Goal: Task Accomplishment & Management: Manage account settings

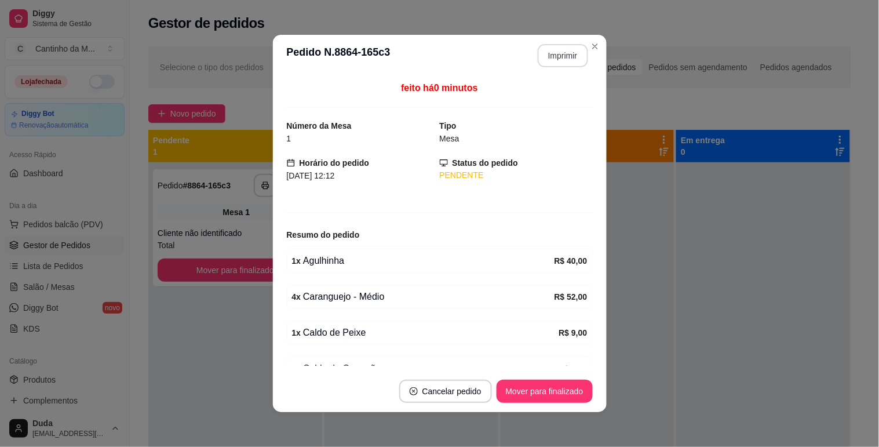
click at [564, 53] on button "Imprimir" at bounding box center [563, 55] width 50 height 23
click at [543, 386] on button "Mover para finalizado" at bounding box center [544, 391] width 93 height 23
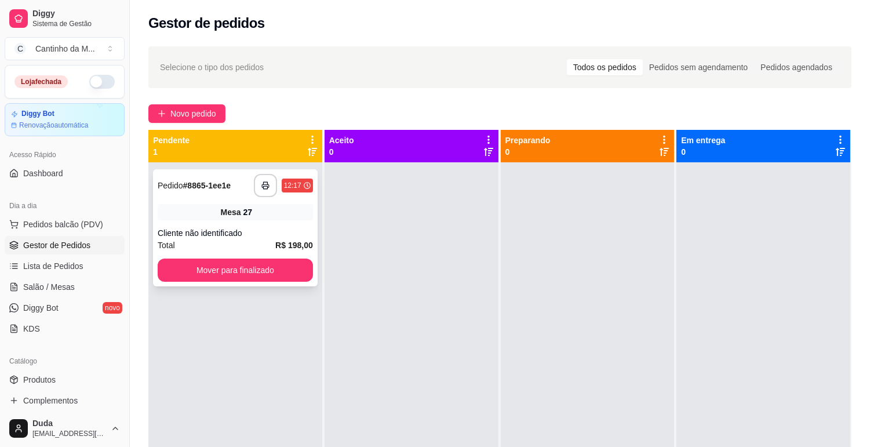
click at [247, 204] on div "Mesa 27" at bounding box center [235, 212] width 155 height 16
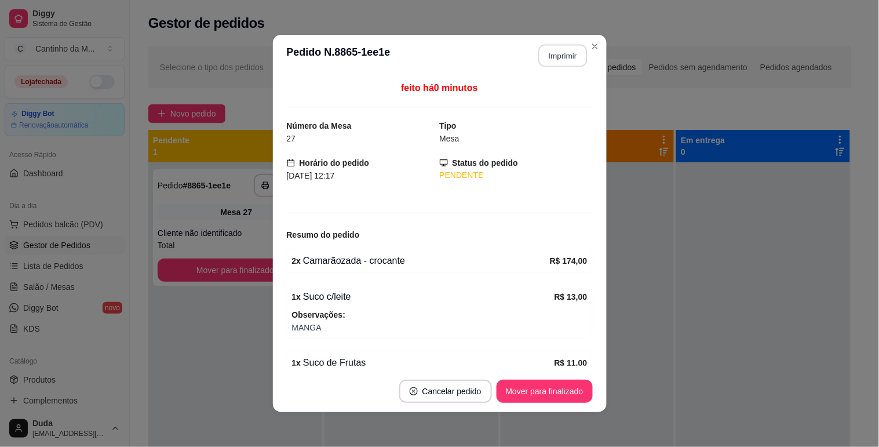
click at [553, 51] on button "Imprimir" at bounding box center [562, 56] width 49 height 23
click at [572, 392] on button "Mover para finalizado" at bounding box center [544, 391] width 93 height 23
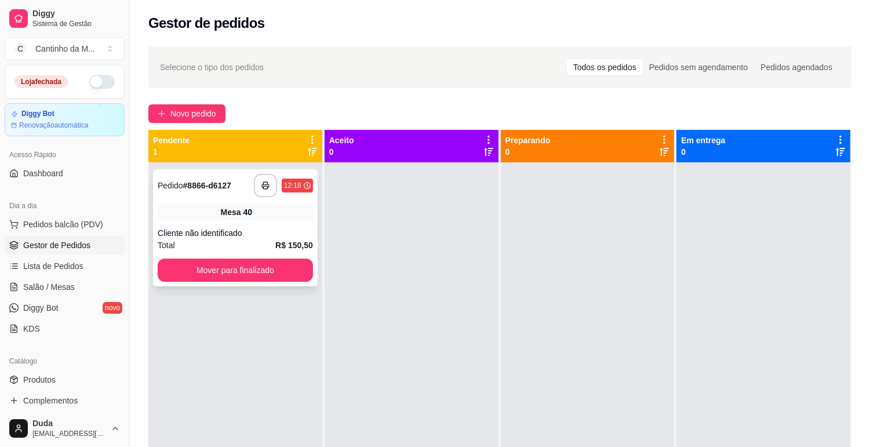
click at [255, 222] on div "**********" at bounding box center [235, 227] width 165 height 117
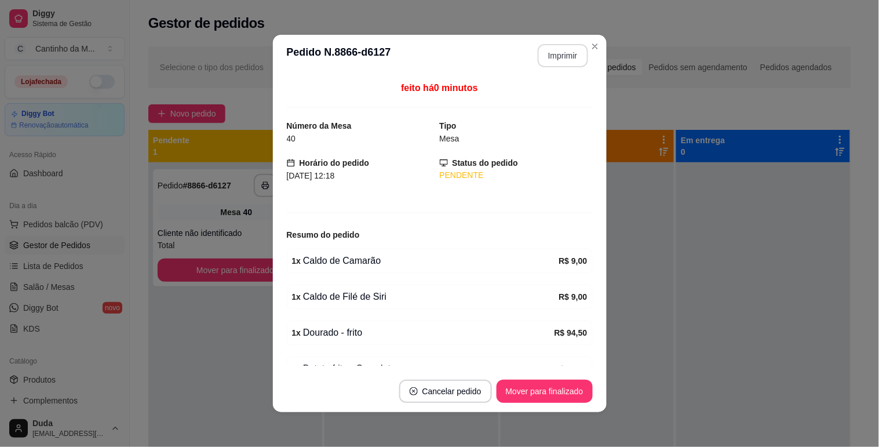
click at [557, 57] on button "Imprimir" at bounding box center [563, 55] width 50 height 23
click at [545, 386] on button "Mover para finalizado" at bounding box center [545, 391] width 96 height 23
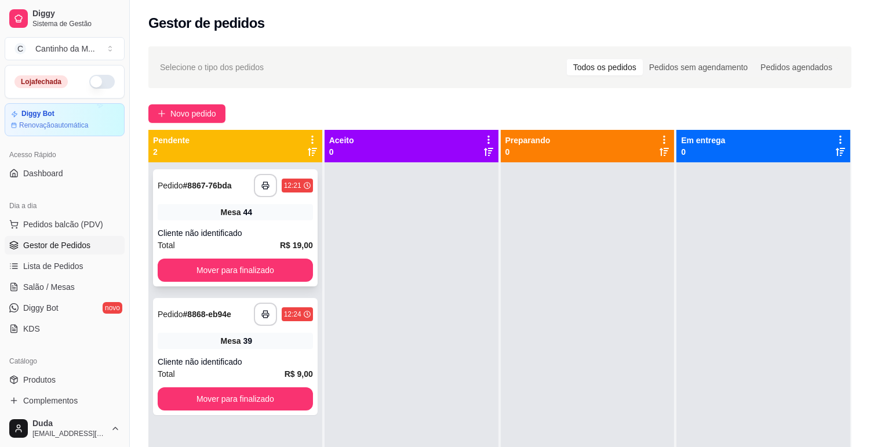
click at [263, 210] on div "Mesa 44" at bounding box center [235, 212] width 155 height 16
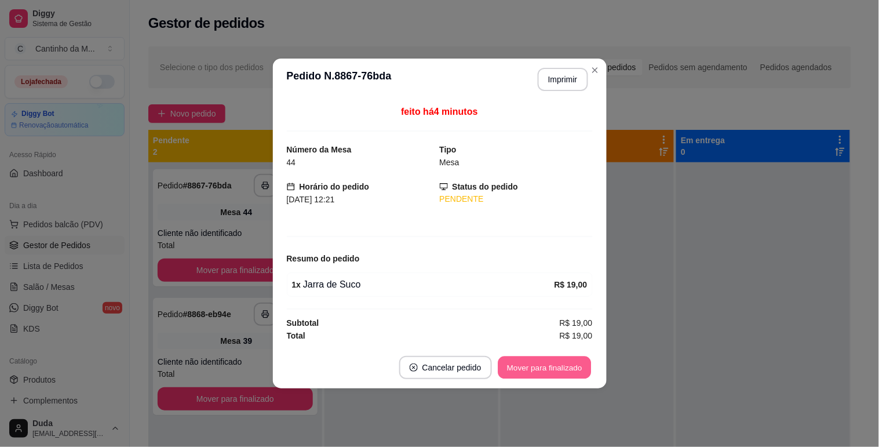
click at [566, 370] on button "Mover para finalizado" at bounding box center [544, 367] width 93 height 23
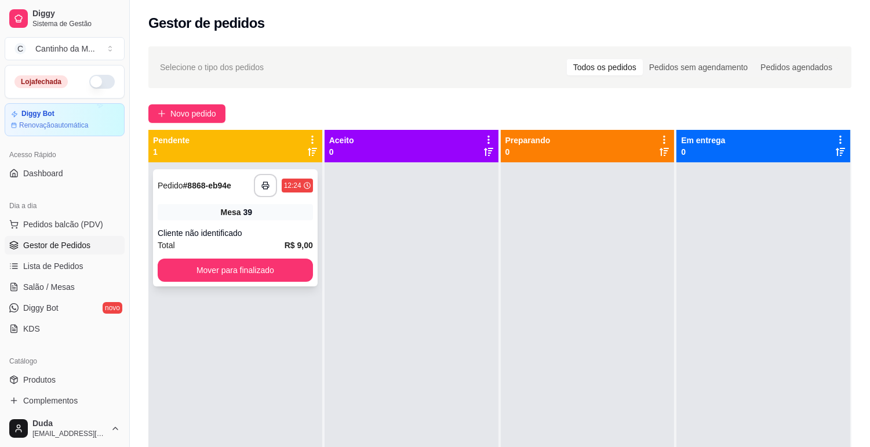
click at [298, 220] on div "**********" at bounding box center [235, 227] width 165 height 117
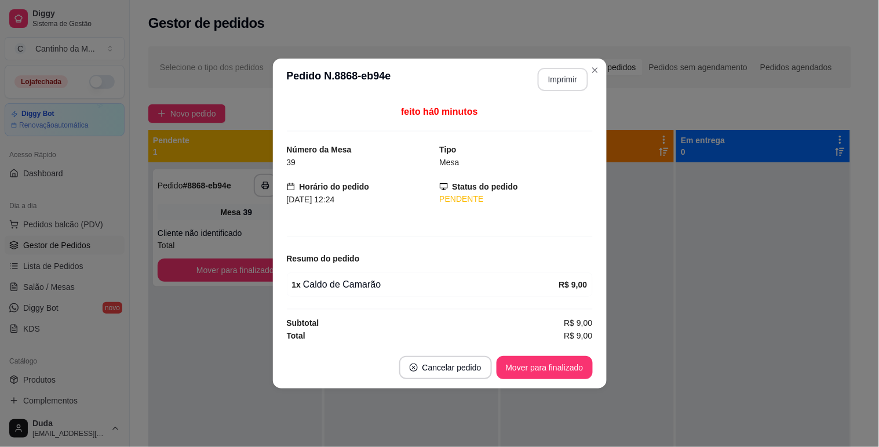
click at [547, 80] on button "Imprimir" at bounding box center [563, 79] width 50 height 23
click at [553, 368] on button "Mover para finalizado" at bounding box center [545, 367] width 96 height 23
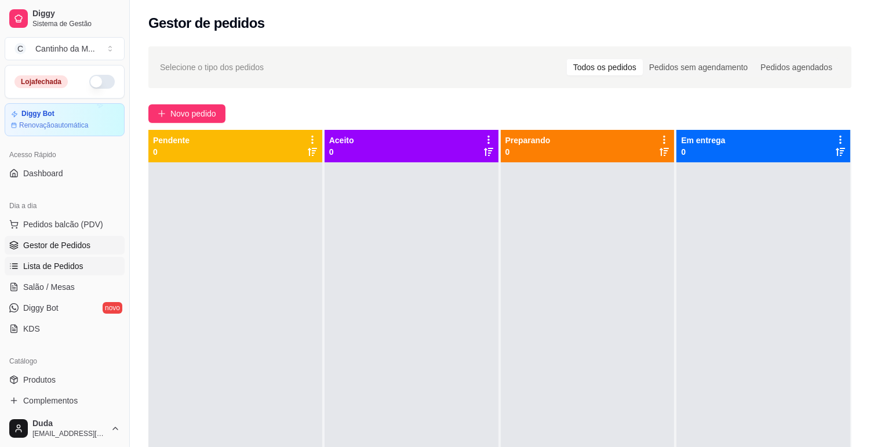
click at [67, 265] on span "Lista de Pedidos" at bounding box center [53, 266] width 60 height 12
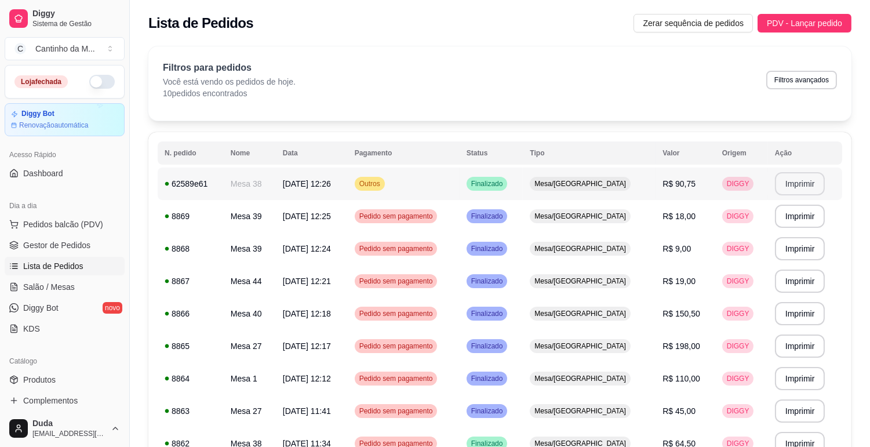
click at [798, 186] on button "Imprimir" at bounding box center [800, 183] width 50 height 23
click at [51, 242] on span "Gestor de Pedidos" at bounding box center [56, 245] width 67 height 12
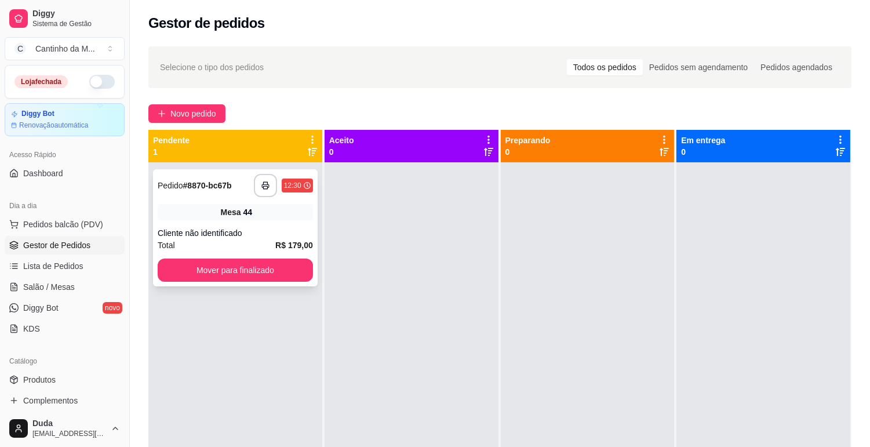
click at [230, 197] on div "**********" at bounding box center [235, 227] width 165 height 117
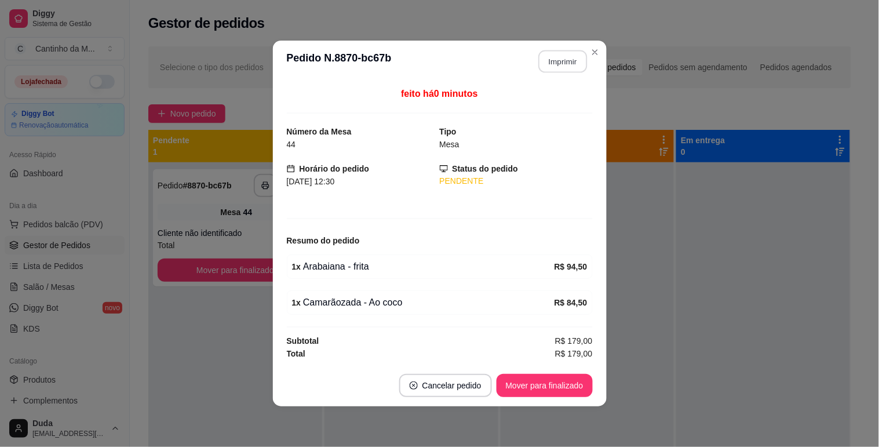
click at [554, 66] on button "Imprimir" at bounding box center [562, 61] width 49 height 23
click at [548, 392] on button "Mover para finalizado" at bounding box center [545, 385] width 96 height 23
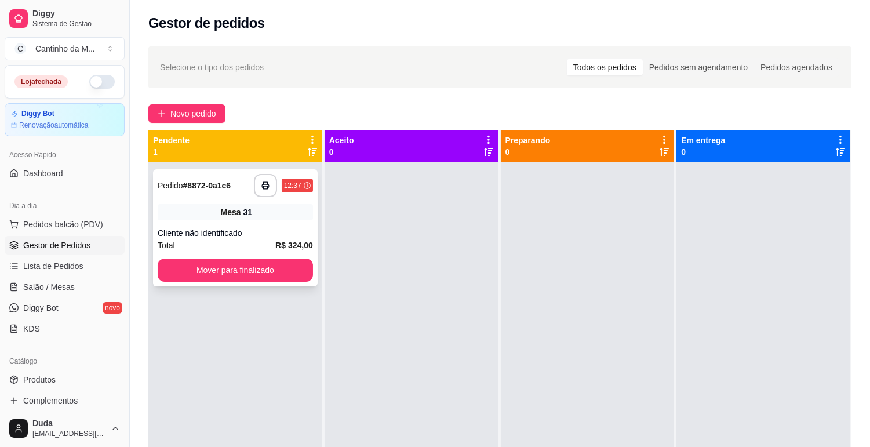
click at [263, 218] on div "Mesa 31" at bounding box center [235, 212] width 155 height 16
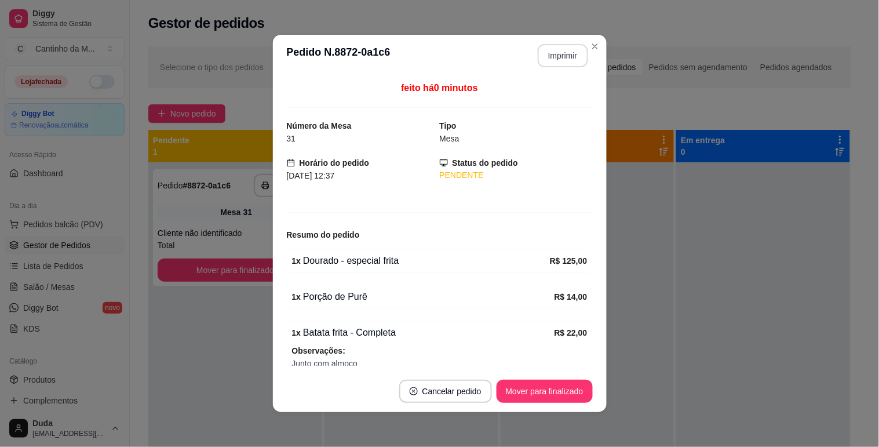
click at [566, 56] on button "Imprimir" at bounding box center [563, 55] width 50 height 23
click at [549, 392] on button "Mover para finalizado" at bounding box center [545, 391] width 96 height 23
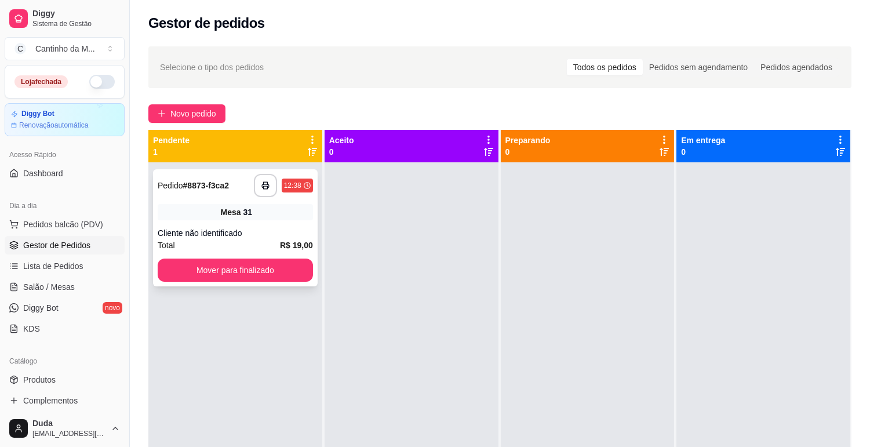
click at [300, 236] on div "Cliente não identificado" at bounding box center [235, 233] width 155 height 12
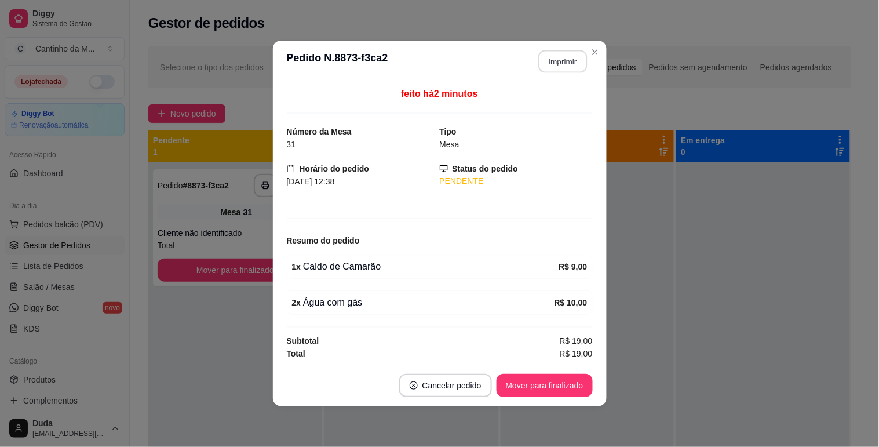
click at [567, 65] on button "Imprimir" at bounding box center [562, 61] width 49 height 23
click at [571, 392] on button "Mover para finalizado" at bounding box center [544, 385] width 93 height 23
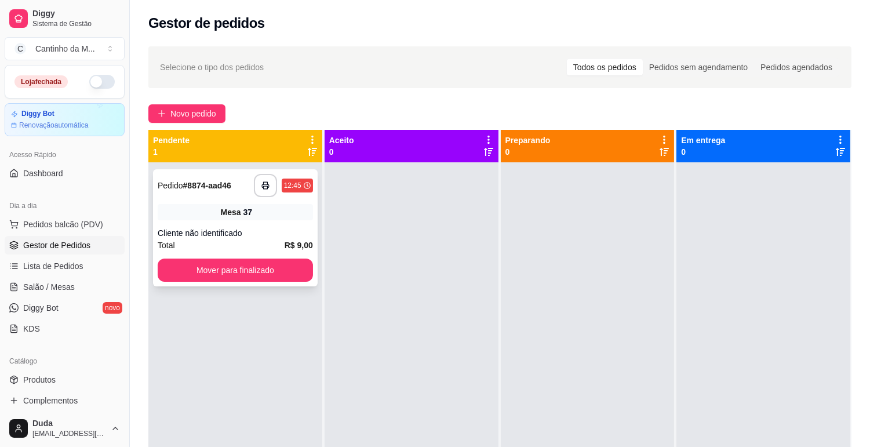
click at [239, 191] on div "**********" at bounding box center [235, 185] width 155 height 23
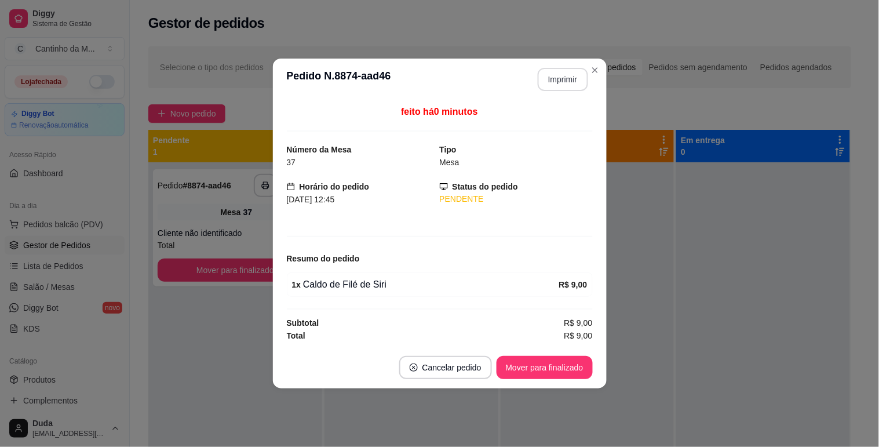
click at [577, 78] on button "Imprimir" at bounding box center [563, 79] width 50 height 23
click at [520, 363] on button "Mover para finalizado" at bounding box center [544, 367] width 93 height 23
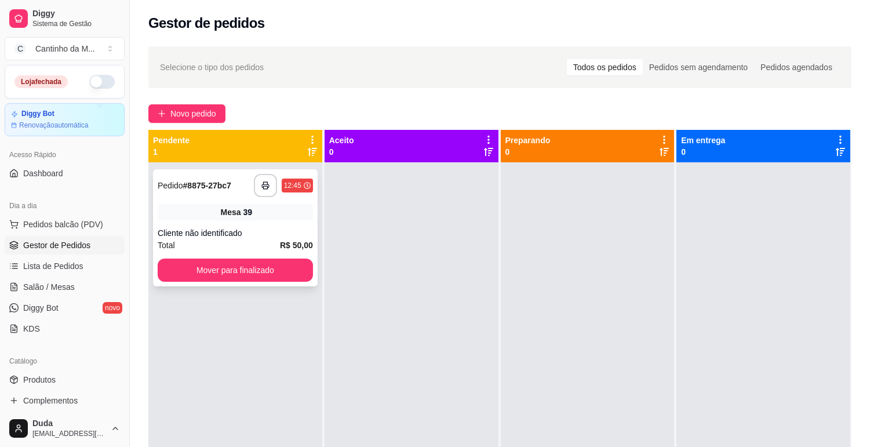
click at [244, 239] on div "Total R$ 50,00" at bounding box center [235, 245] width 155 height 13
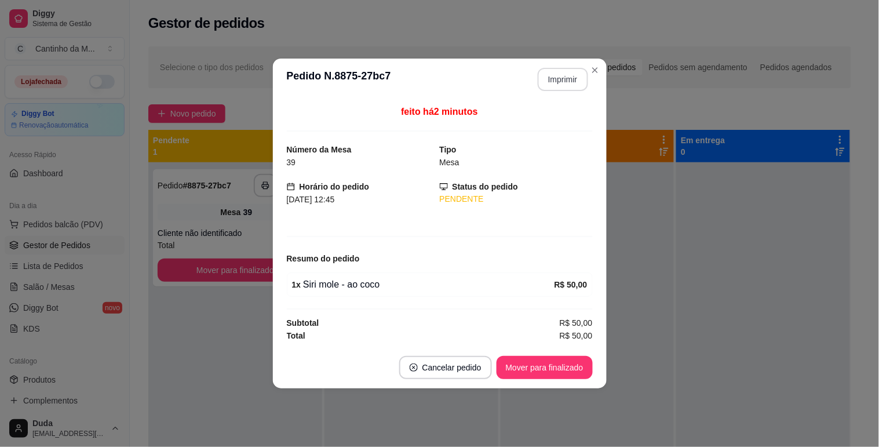
click at [558, 74] on button "Imprimir" at bounding box center [563, 79] width 50 height 23
click at [553, 374] on button "Mover para finalizado" at bounding box center [544, 367] width 93 height 23
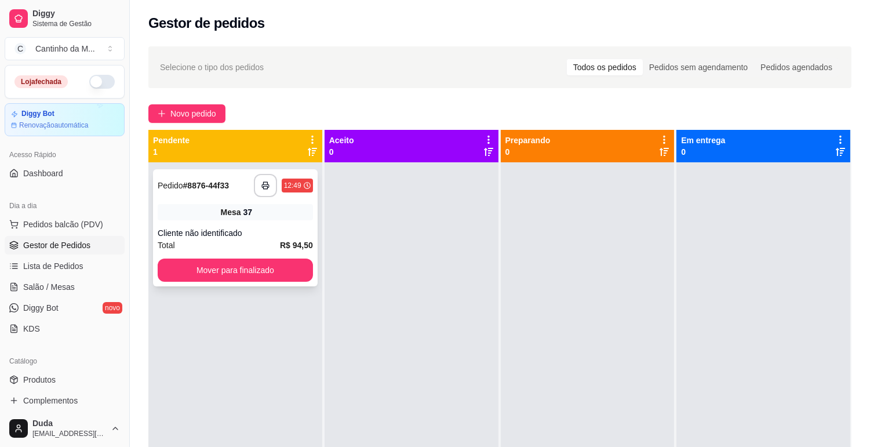
click at [275, 200] on div "**********" at bounding box center [235, 227] width 165 height 117
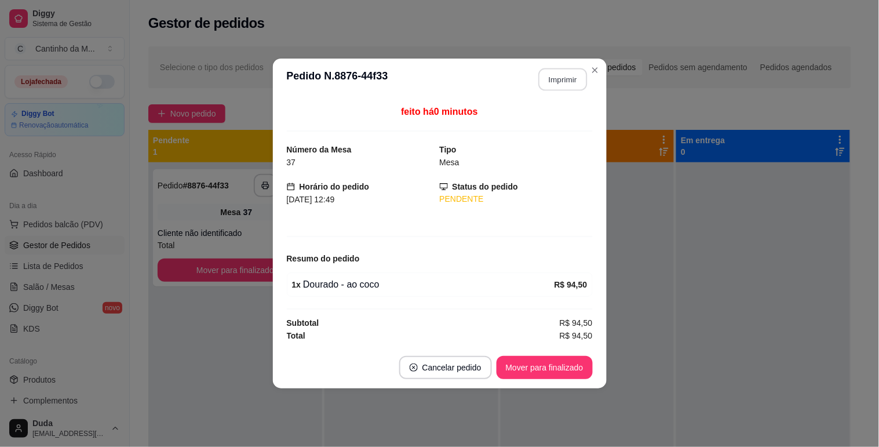
click at [560, 75] on button "Imprimir" at bounding box center [562, 79] width 49 height 23
click at [548, 364] on button "Mover para finalizado" at bounding box center [545, 367] width 96 height 23
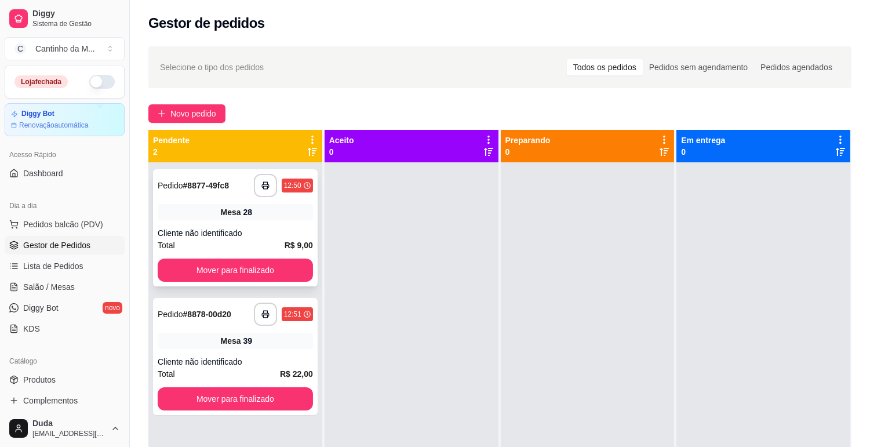
click at [232, 221] on div "**********" at bounding box center [235, 227] width 165 height 117
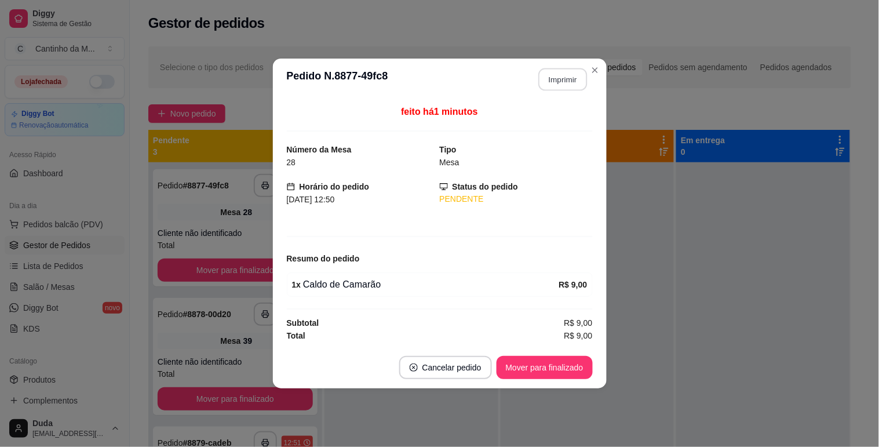
click at [552, 90] on button "Imprimir" at bounding box center [562, 79] width 49 height 23
click at [539, 375] on button "Mover para finalizado" at bounding box center [545, 367] width 96 height 23
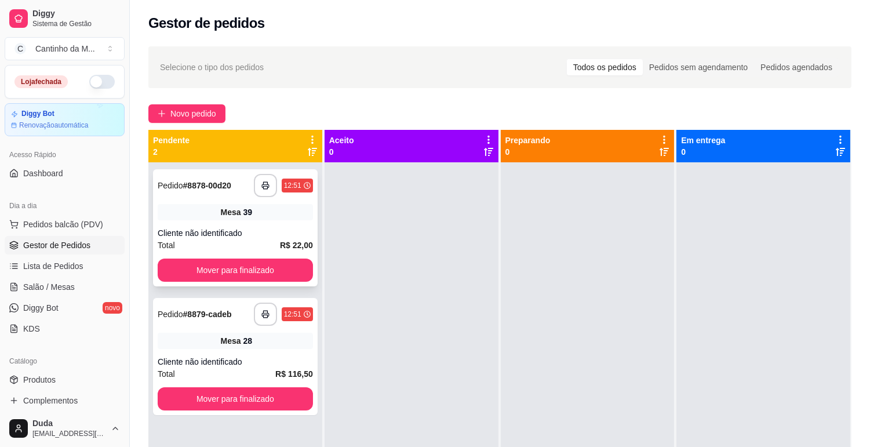
click at [236, 211] on span "Mesa" at bounding box center [231, 212] width 20 height 12
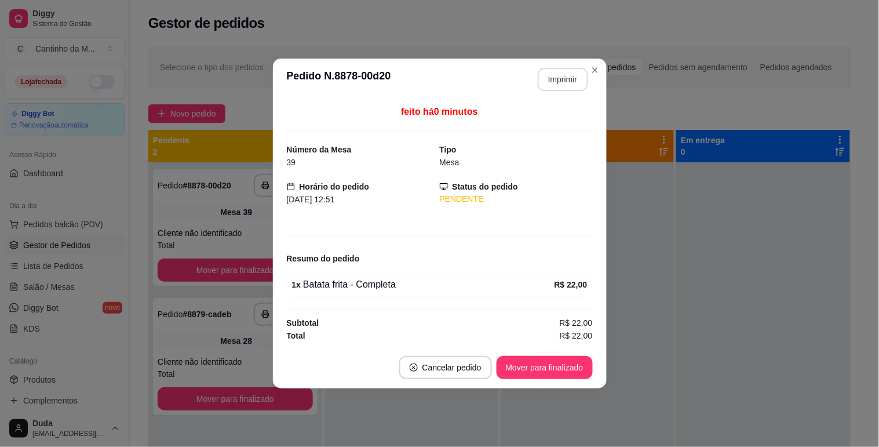
click at [550, 79] on button "Imprimir" at bounding box center [563, 79] width 50 height 23
click at [560, 378] on button "Mover para finalizado" at bounding box center [545, 367] width 96 height 23
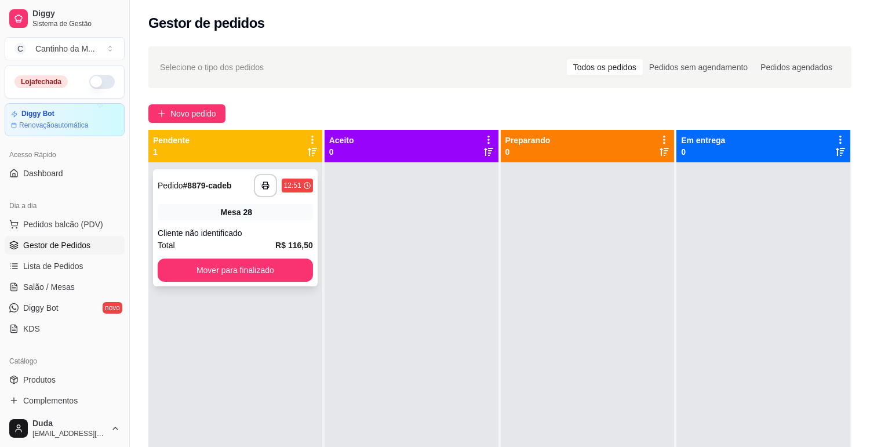
click at [235, 217] on span "Mesa" at bounding box center [231, 212] width 20 height 12
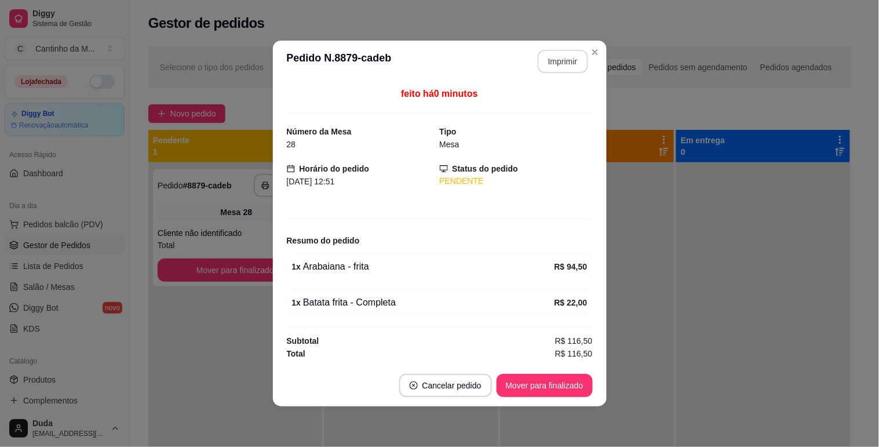
click at [564, 50] on button "Imprimir" at bounding box center [563, 61] width 50 height 23
click at [531, 383] on button "Mover para finalizado" at bounding box center [545, 385] width 96 height 23
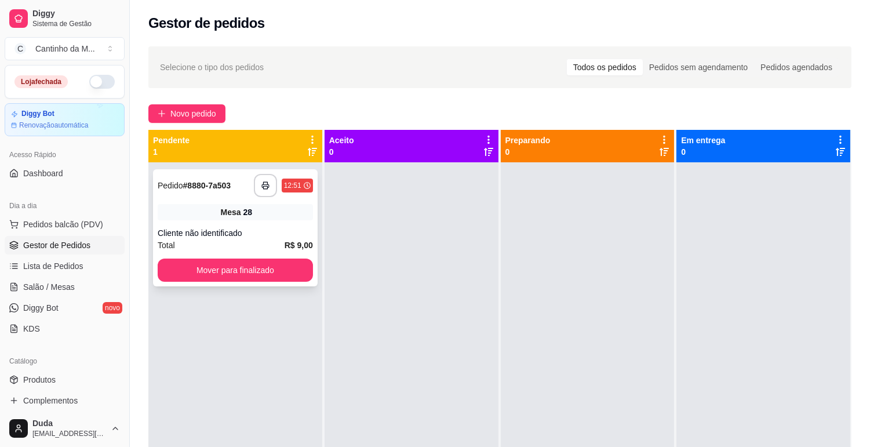
click at [235, 211] on span "Mesa" at bounding box center [231, 212] width 20 height 12
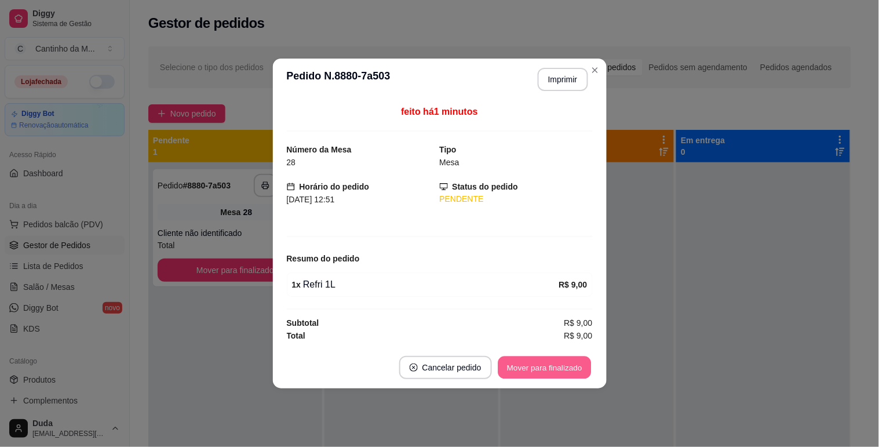
click at [565, 367] on button "Mover para finalizado" at bounding box center [544, 367] width 93 height 23
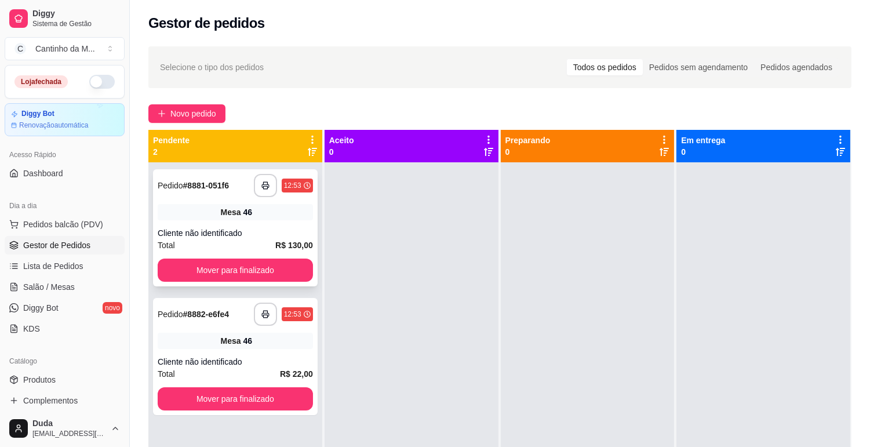
click at [262, 213] on div "Mesa 46" at bounding box center [235, 212] width 155 height 16
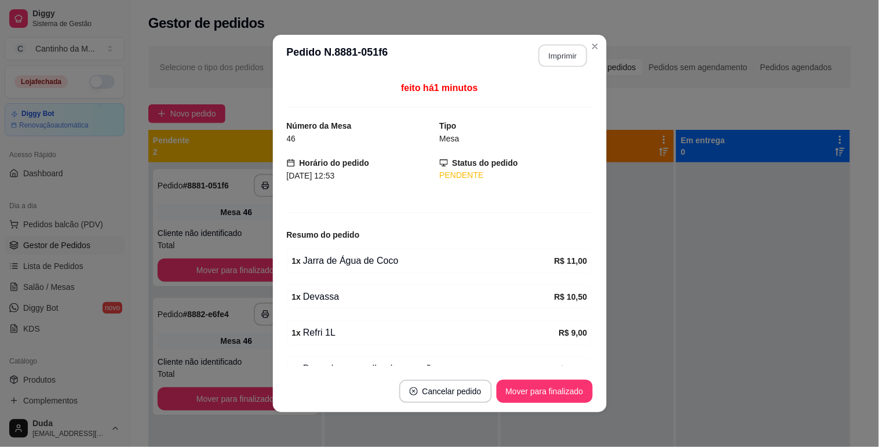
click at [551, 54] on button "Imprimir" at bounding box center [562, 56] width 49 height 23
click at [538, 389] on button "Mover para finalizado" at bounding box center [545, 391] width 96 height 23
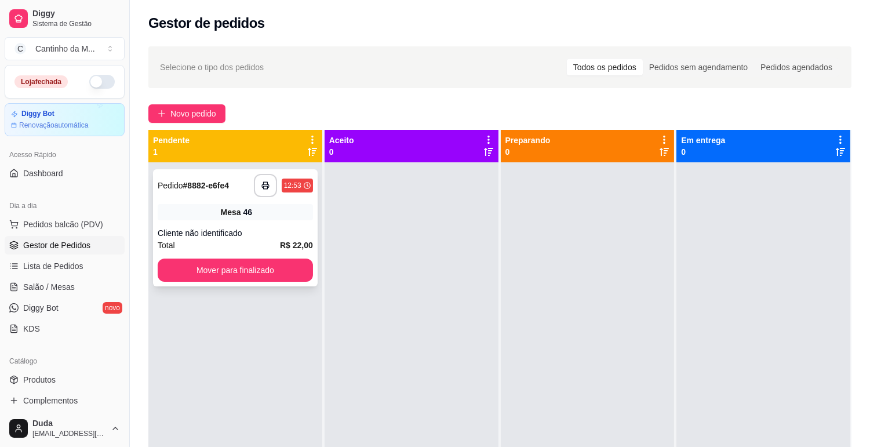
click at [270, 238] on div "Cliente não identificado" at bounding box center [235, 233] width 155 height 12
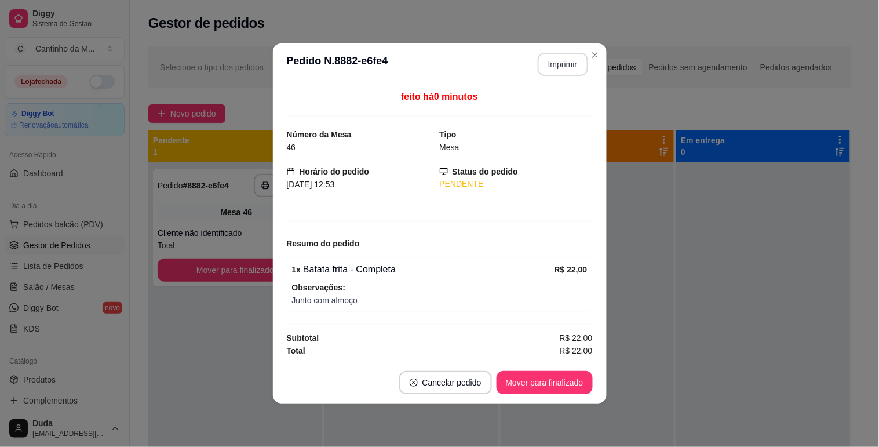
click at [560, 66] on button "Imprimir" at bounding box center [563, 64] width 50 height 23
click at [568, 380] on button "Mover para finalizado" at bounding box center [544, 382] width 93 height 23
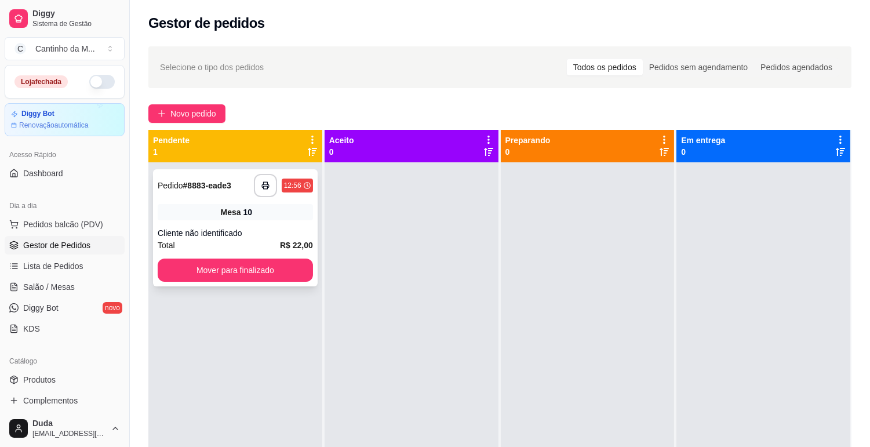
click at [296, 213] on div "Mesa 10" at bounding box center [235, 212] width 155 height 16
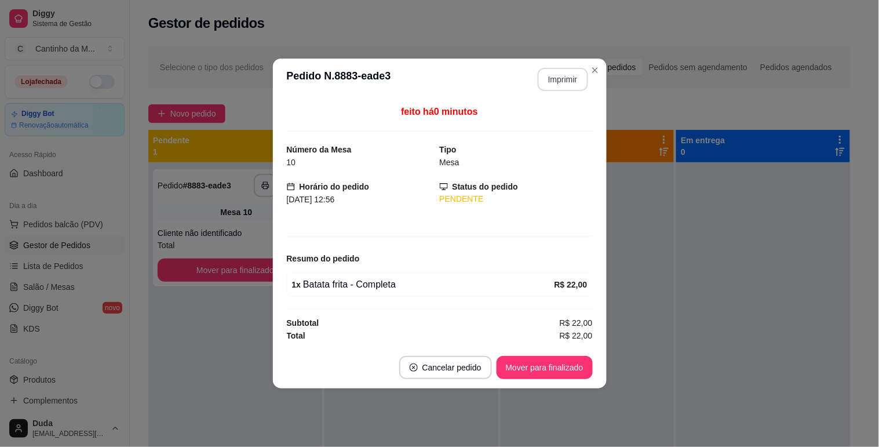
click at [566, 76] on button "Imprimir" at bounding box center [563, 79] width 50 height 23
click at [543, 371] on button "Mover para finalizado" at bounding box center [544, 367] width 93 height 23
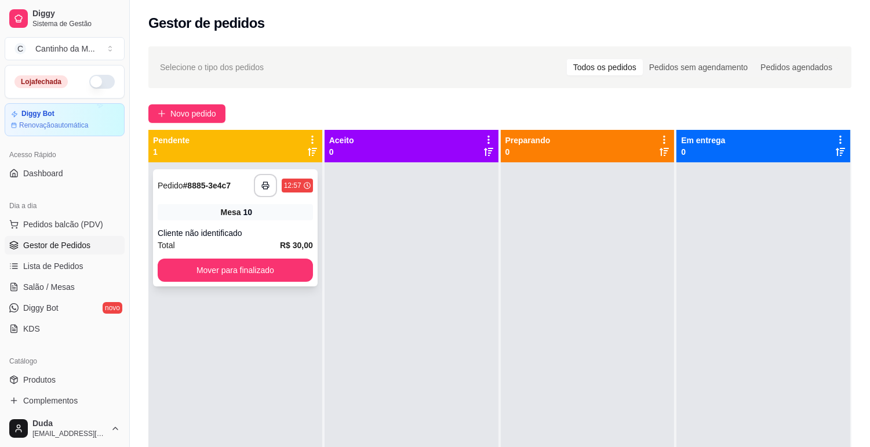
click at [243, 230] on div "Cliente não identificado" at bounding box center [235, 233] width 155 height 12
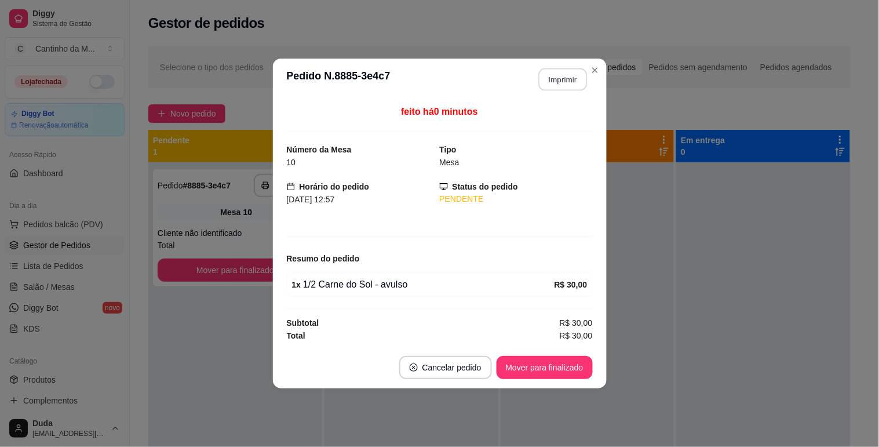
click at [581, 82] on button "Imprimir" at bounding box center [562, 79] width 49 height 23
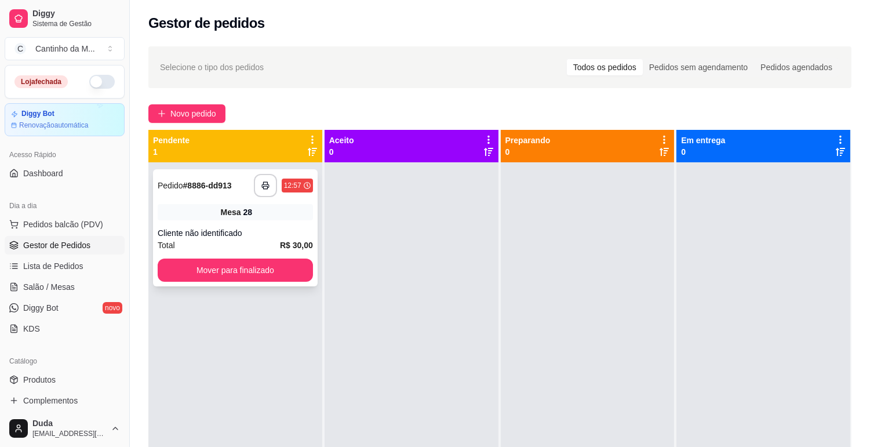
click at [196, 217] on div "Mesa 28" at bounding box center [235, 212] width 155 height 16
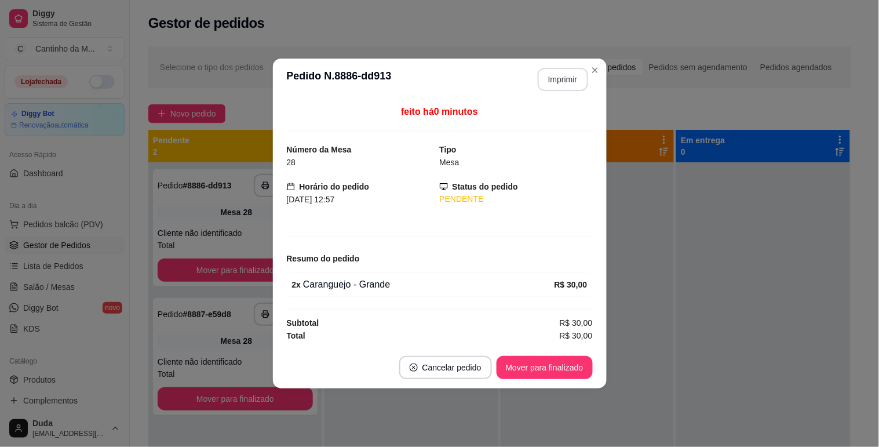
click at [566, 78] on button "Imprimir" at bounding box center [563, 79] width 50 height 23
click at [568, 365] on button "Mover para finalizado" at bounding box center [544, 367] width 93 height 23
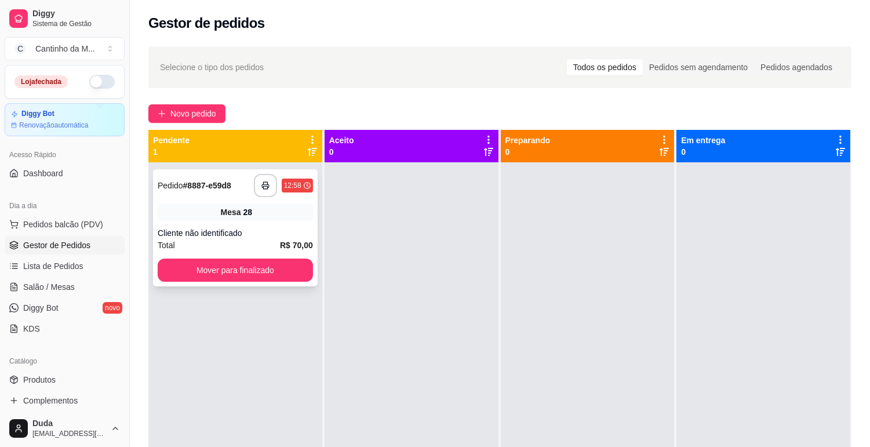
click at [183, 221] on div "**********" at bounding box center [235, 227] width 165 height 117
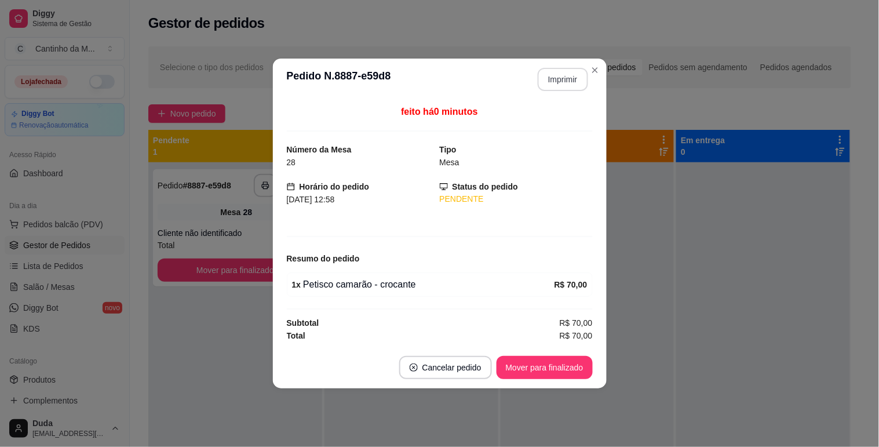
click at [566, 74] on button "Imprimir" at bounding box center [563, 79] width 50 height 23
click at [559, 363] on button "Mover para finalizado" at bounding box center [545, 367] width 96 height 23
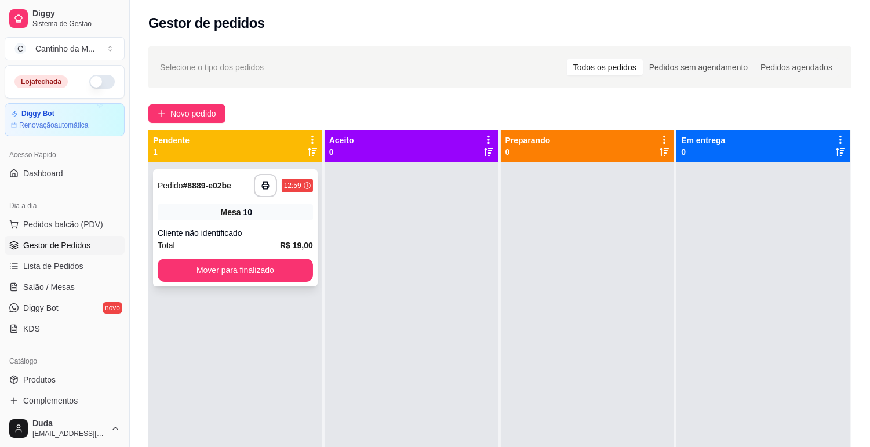
click at [315, 221] on div "**********" at bounding box center [235, 227] width 165 height 117
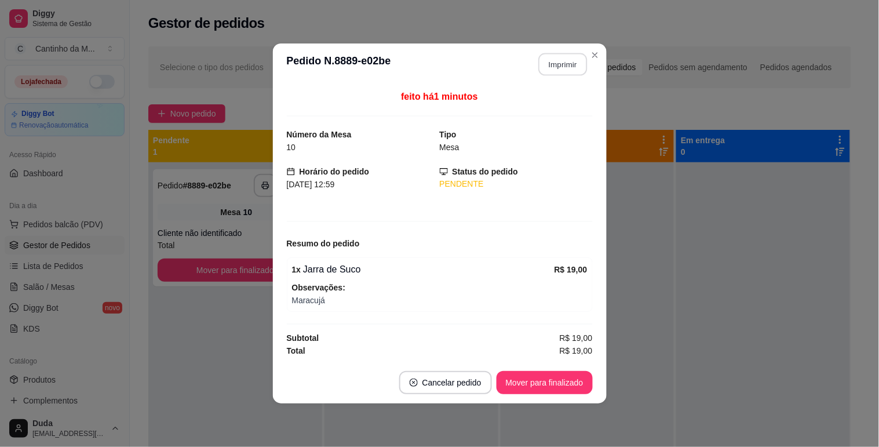
click at [560, 65] on button "Imprimir" at bounding box center [562, 64] width 49 height 23
click at [556, 381] on button "Mover para finalizado" at bounding box center [545, 382] width 96 height 23
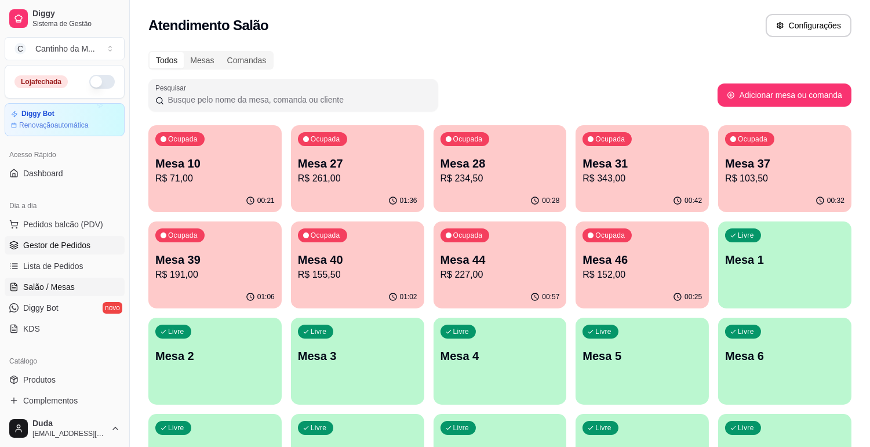
click at [72, 242] on span "Gestor de Pedidos" at bounding box center [56, 245] width 67 height 12
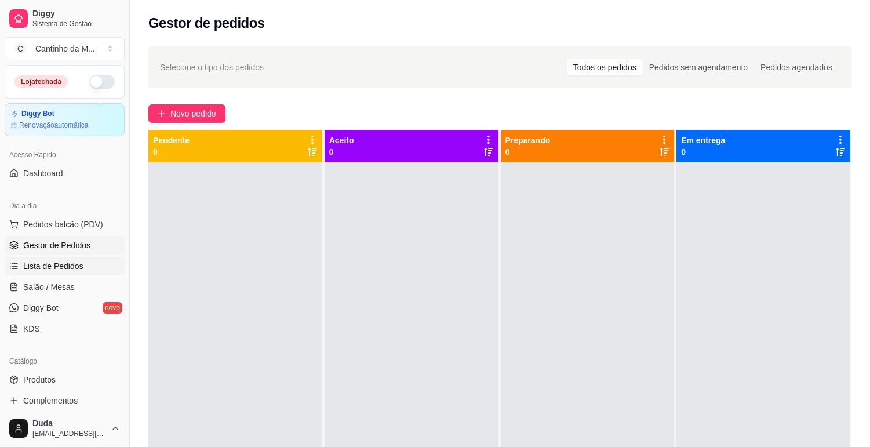
click at [49, 265] on span "Lista de Pedidos" at bounding box center [53, 266] width 60 height 12
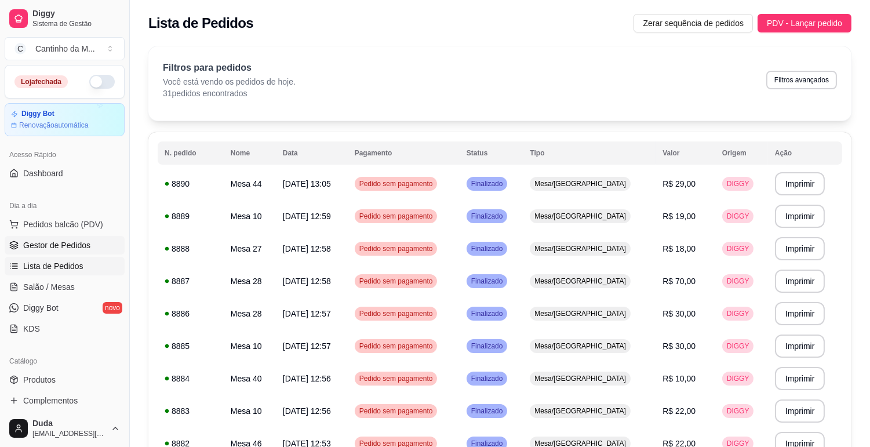
click at [59, 245] on span "Gestor de Pedidos" at bounding box center [56, 245] width 67 height 12
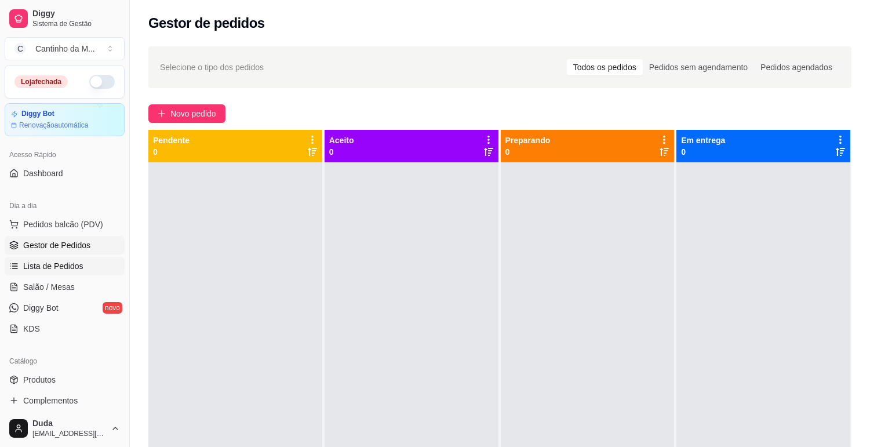
click at [60, 270] on span "Lista de Pedidos" at bounding box center [53, 266] width 60 height 12
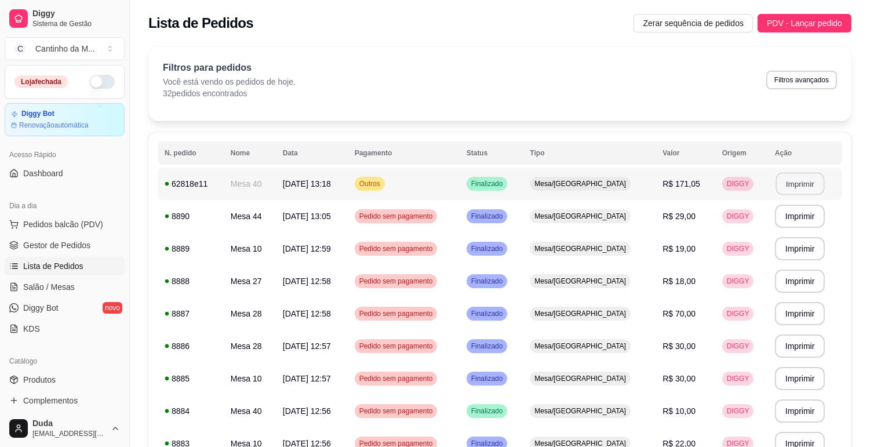
click at [796, 187] on button "Imprimir" at bounding box center [799, 184] width 49 height 23
click at [75, 245] on span "Gestor de Pedidos" at bounding box center [56, 245] width 67 height 12
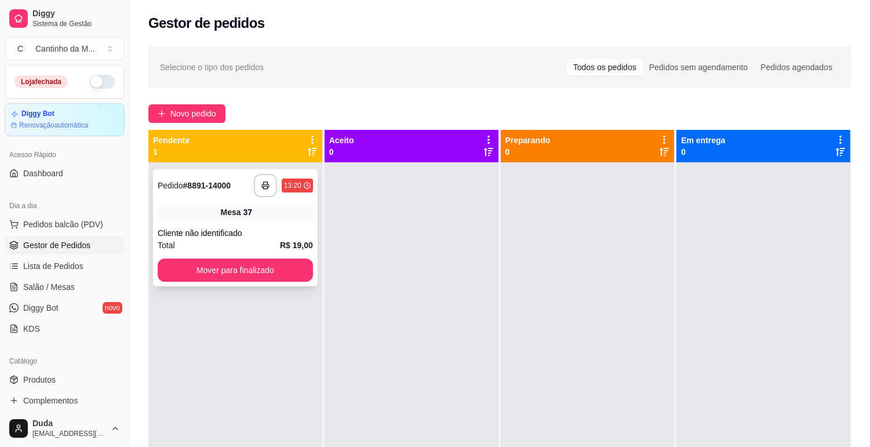
click at [209, 205] on div "Mesa 37" at bounding box center [235, 212] width 155 height 16
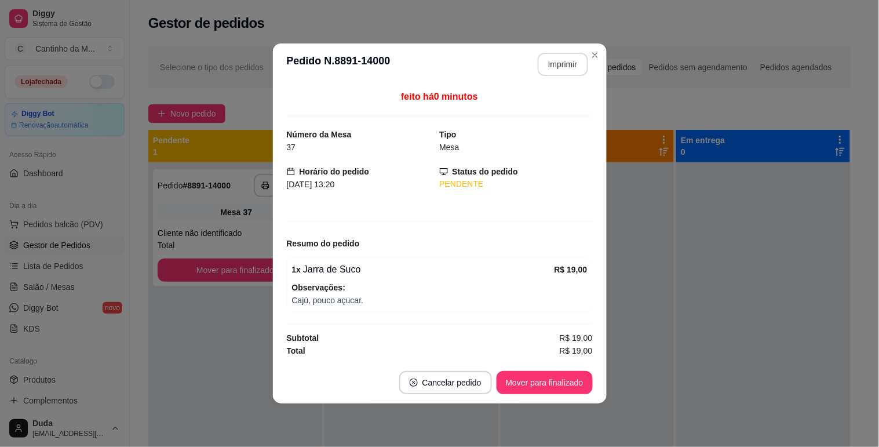
click at [557, 61] on button "Imprimir" at bounding box center [563, 64] width 50 height 23
click at [550, 378] on button "Mover para finalizado" at bounding box center [545, 382] width 96 height 23
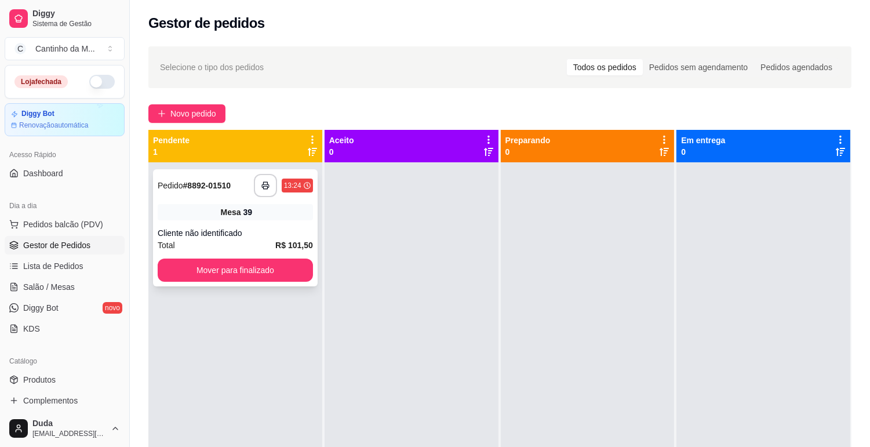
click at [293, 203] on div "**********" at bounding box center [235, 227] width 165 height 117
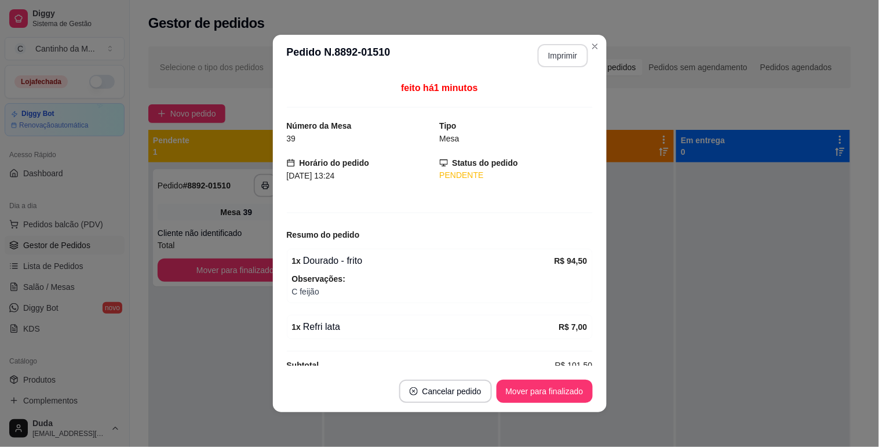
click at [566, 60] on button "Imprimir" at bounding box center [563, 55] width 50 height 23
click at [528, 397] on button "Mover para finalizado" at bounding box center [545, 391] width 96 height 23
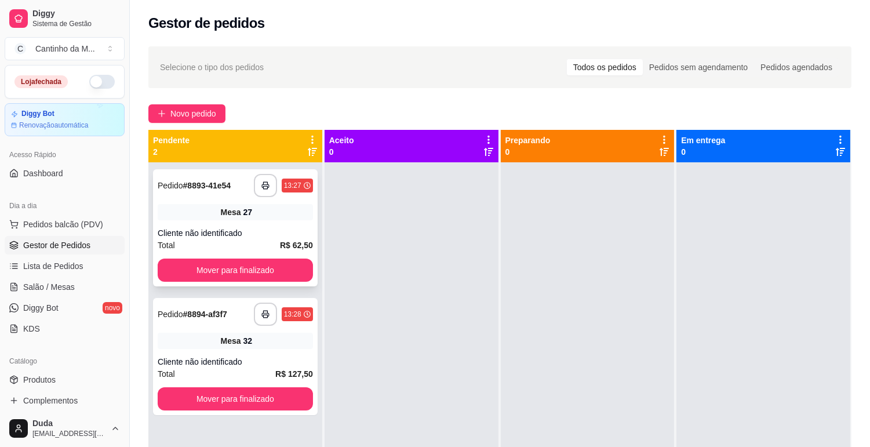
click at [268, 229] on div "Cliente não identificado" at bounding box center [235, 233] width 155 height 12
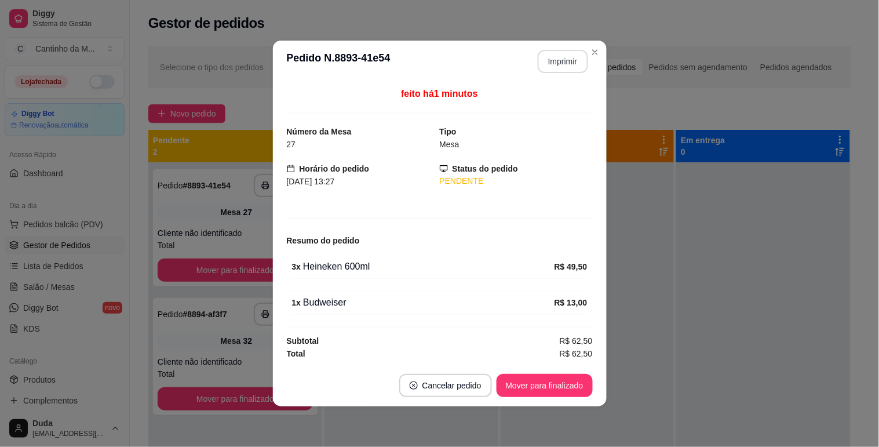
click at [568, 59] on button "Imprimir" at bounding box center [563, 61] width 50 height 23
click at [543, 381] on button "Mover para finalizado" at bounding box center [545, 385] width 96 height 23
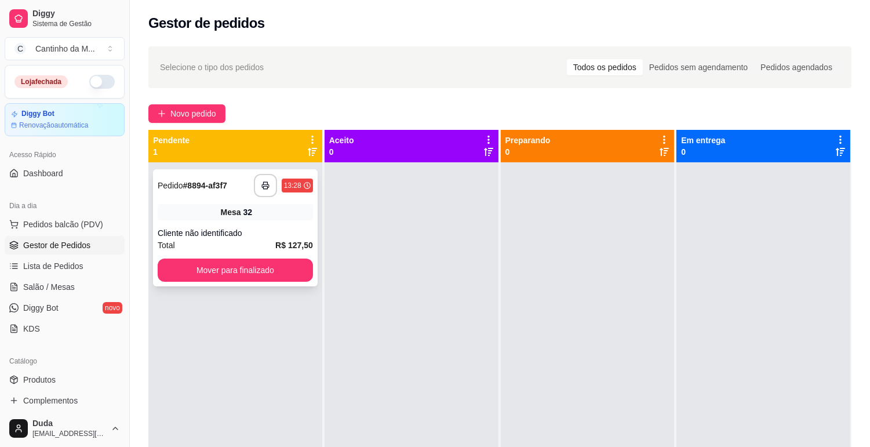
click at [244, 212] on div "32" at bounding box center [247, 212] width 9 height 12
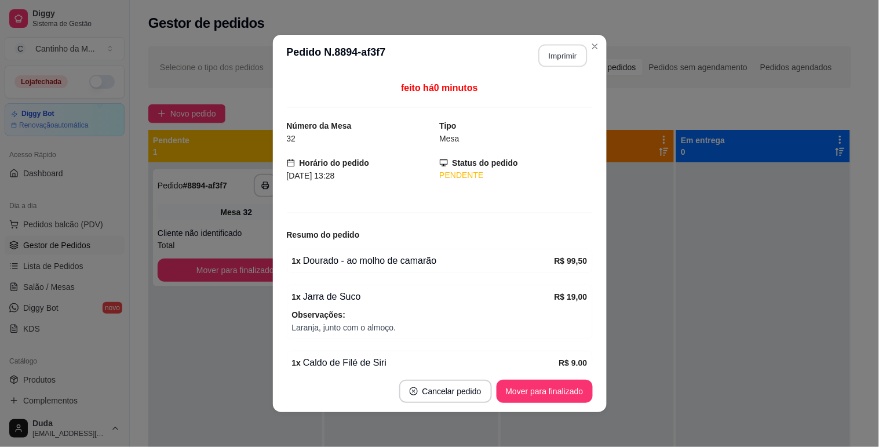
click at [550, 57] on button "Imprimir" at bounding box center [562, 56] width 49 height 23
click at [549, 385] on button "Mover para finalizado" at bounding box center [545, 391] width 96 height 23
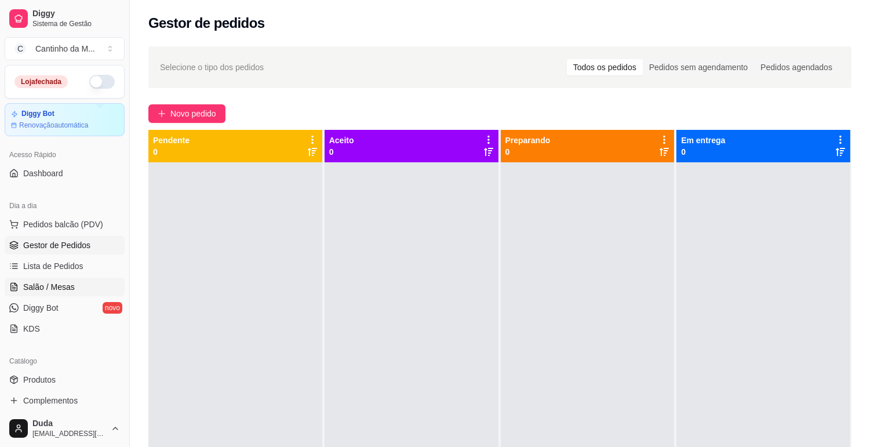
click at [35, 282] on span "Salão / Mesas" at bounding box center [49, 287] width 52 height 12
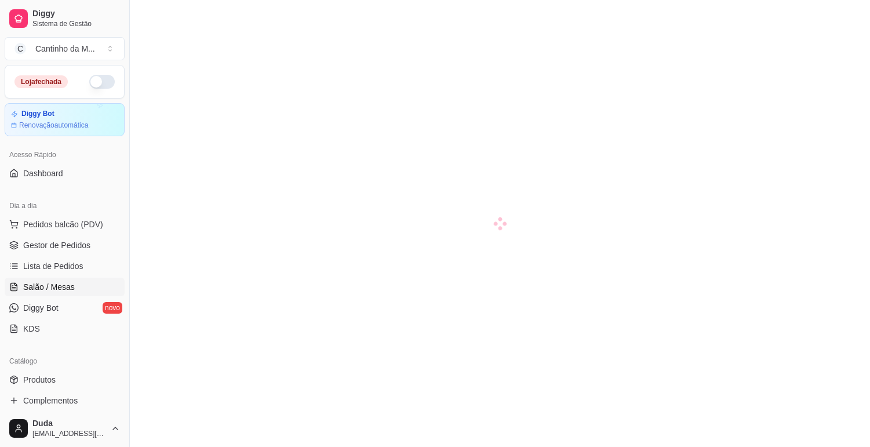
click at [38, 275] on ul "Pedidos balcão (PDV) Gestor de Pedidos Lista de Pedidos Salão / Mesas Diggy Bot…" at bounding box center [65, 276] width 120 height 123
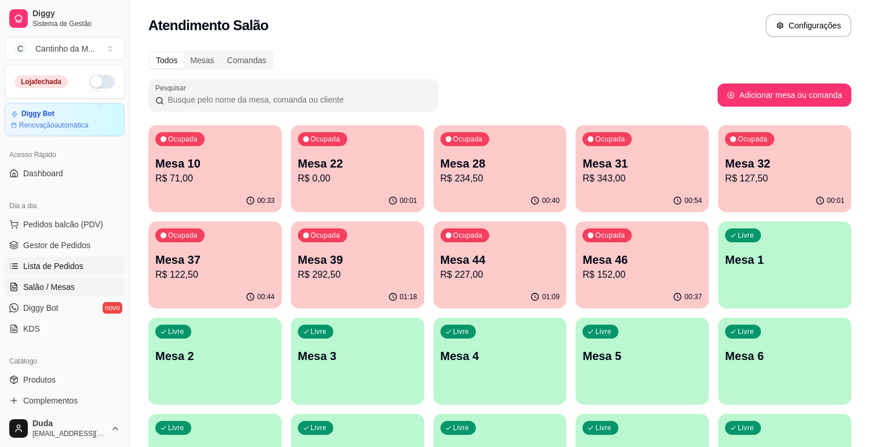
click at [38, 268] on span "Lista de Pedidos" at bounding box center [53, 266] width 60 height 12
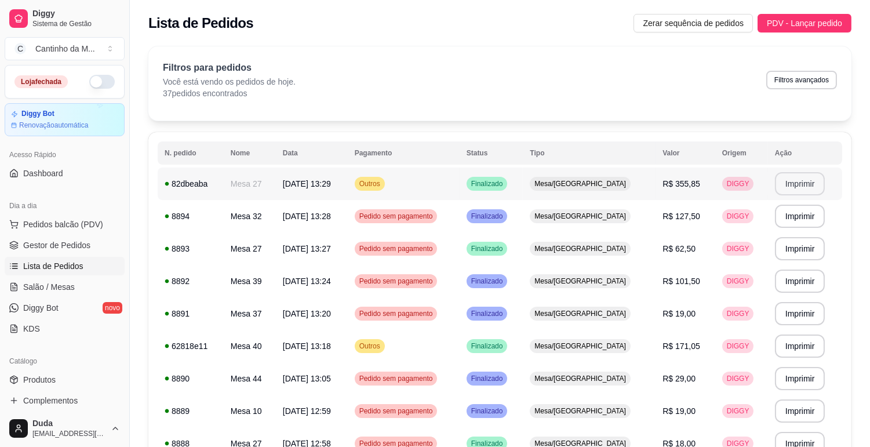
click at [803, 181] on button "Imprimir" at bounding box center [800, 183] width 50 height 23
click at [68, 248] on span "Gestor de Pedidos" at bounding box center [56, 245] width 67 height 12
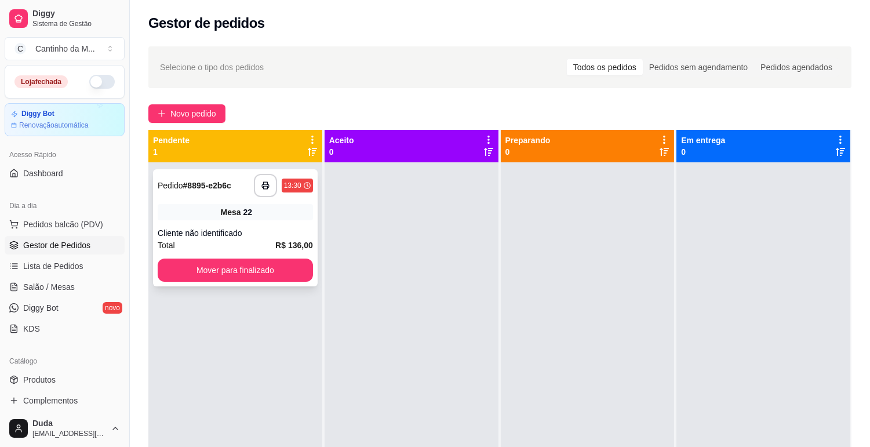
click at [220, 191] on div "Pedido # 8895-e2b6c" at bounding box center [195, 185] width 74 height 14
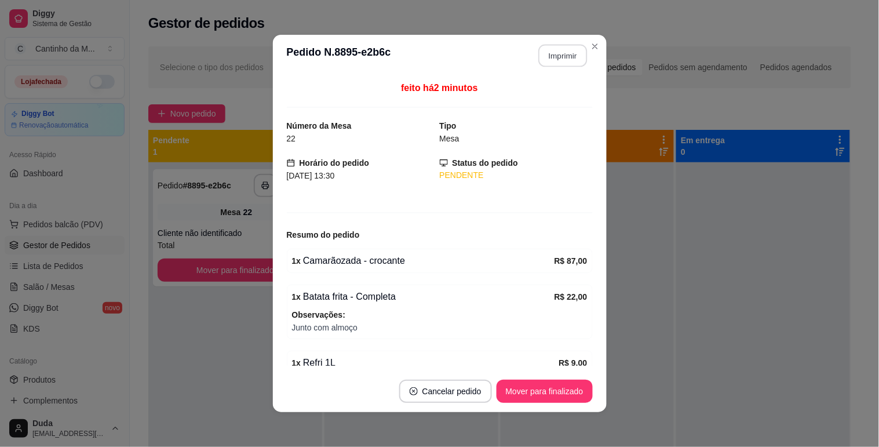
click at [551, 56] on button "Imprimir" at bounding box center [562, 56] width 49 height 23
click at [537, 392] on button "Mover para finalizado" at bounding box center [544, 391] width 93 height 23
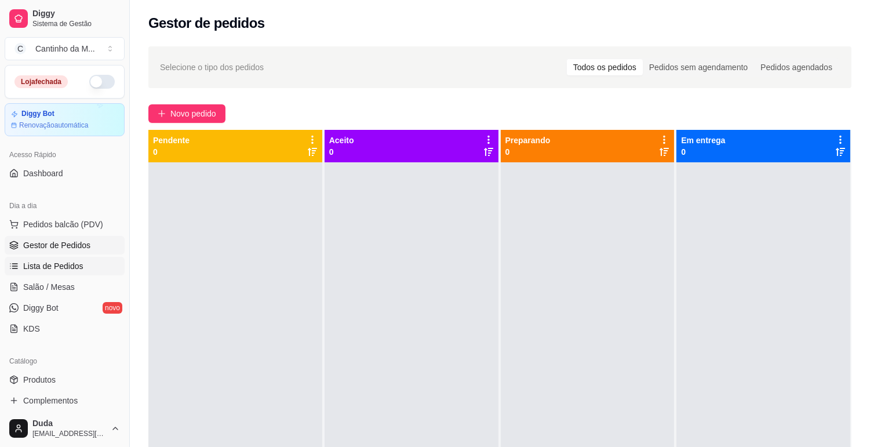
click at [71, 257] on link "Lista de Pedidos" at bounding box center [65, 266] width 120 height 19
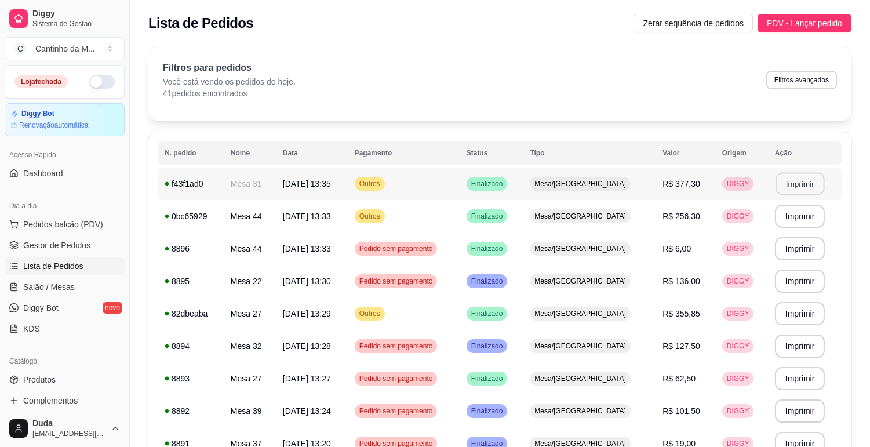
click at [794, 187] on button "Imprimir" at bounding box center [799, 184] width 49 height 23
click at [789, 222] on button "Imprimir" at bounding box center [800, 216] width 50 height 23
click at [790, 187] on button "Imprimir" at bounding box center [800, 183] width 50 height 23
click at [36, 240] on span "Gestor de Pedidos" at bounding box center [56, 245] width 67 height 12
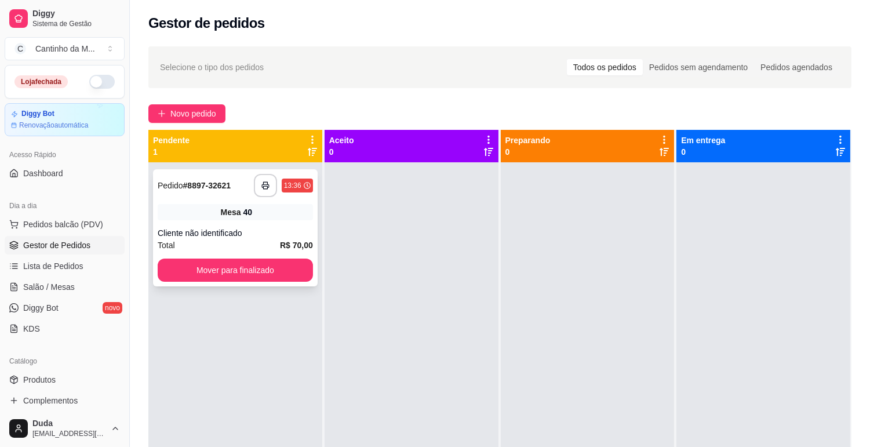
click at [224, 219] on div "Mesa 40" at bounding box center [235, 212] width 155 height 16
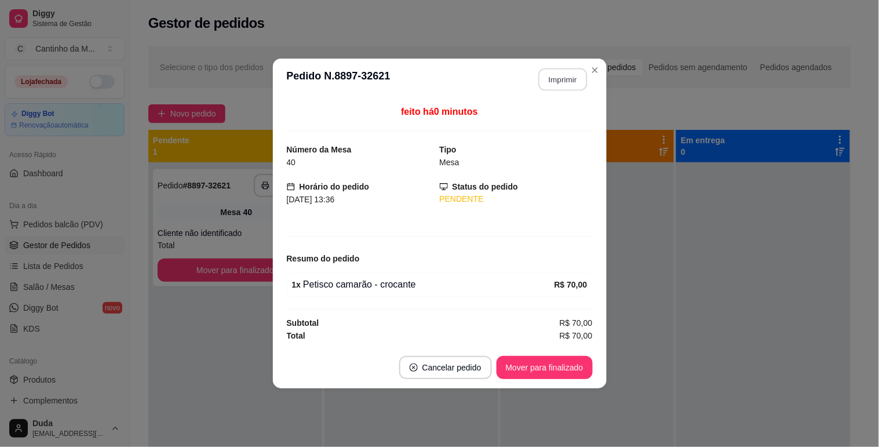
click at [569, 81] on button "Imprimir" at bounding box center [562, 79] width 49 height 23
click at [566, 366] on button "Mover para finalizado" at bounding box center [545, 367] width 96 height 23
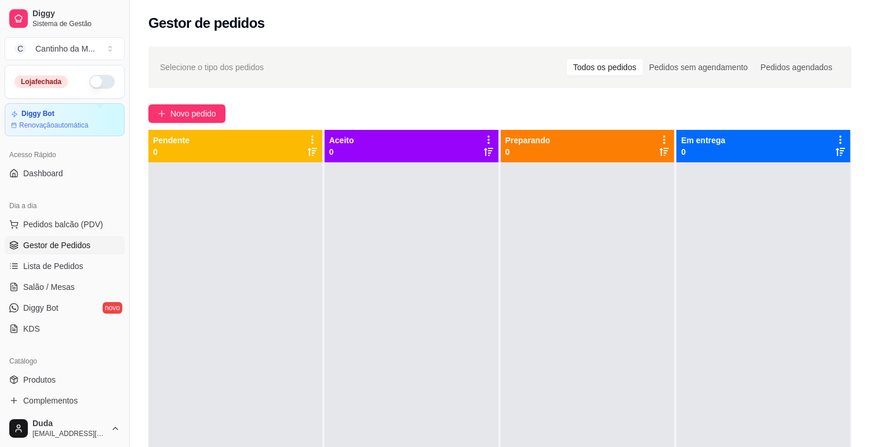
click at [53, 251] on link "Gestor de Pedidos" at bounding box center [65, 245] width 120 height 19
click at [53, 262] on span "Lista de Pedidos" at bounding box center [53, 266] width 60 height 12
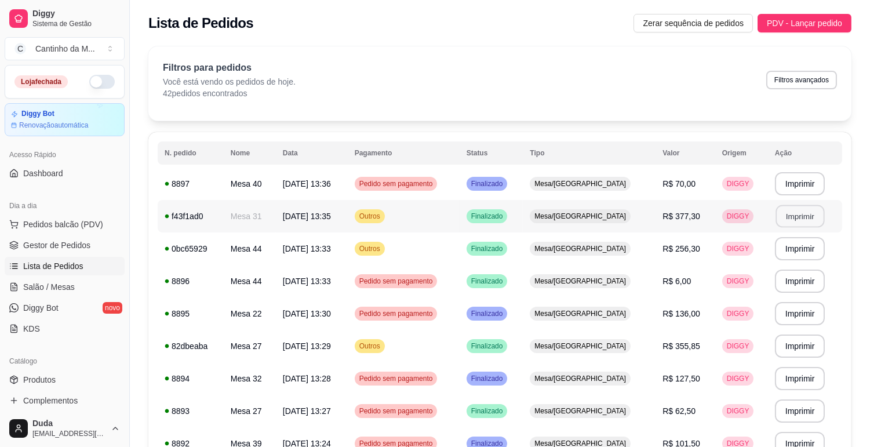
click at [804, 218] on button "Imprimir" at bounding box center [799, 216] width 49 height 23
click at [90, 255] on ul "Pedidos balcão (PDV) Gestor de Pedidos Lista de Pedidos Salão / Mesas Diggy Bot…" at bounding box center [65, 276] width 120 height 123
click at [78, 249] on span "Gestor de Pedidos" at bounding box center [56, 245] width 67 height 12
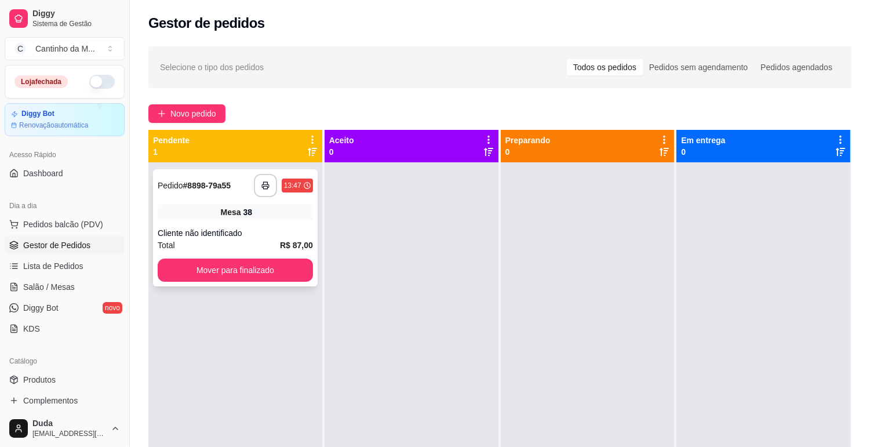
click at [229, 213] on span "Mesa" at bounding box center [231, 212] width 20 height 12
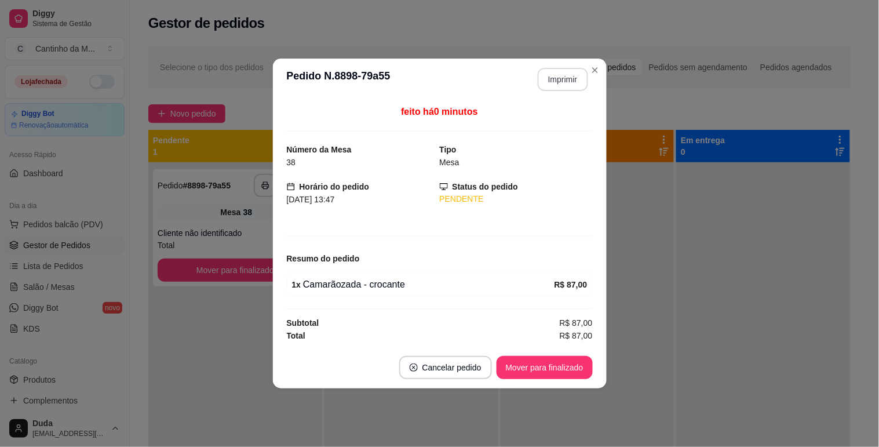
click at [564, 80] on button "Imprimir" at bounding box center [563, 79] width 50 height 23
click at [559, 367] on button "Mover para finalizado" at bounding box center [545, 367] width 96 height 23
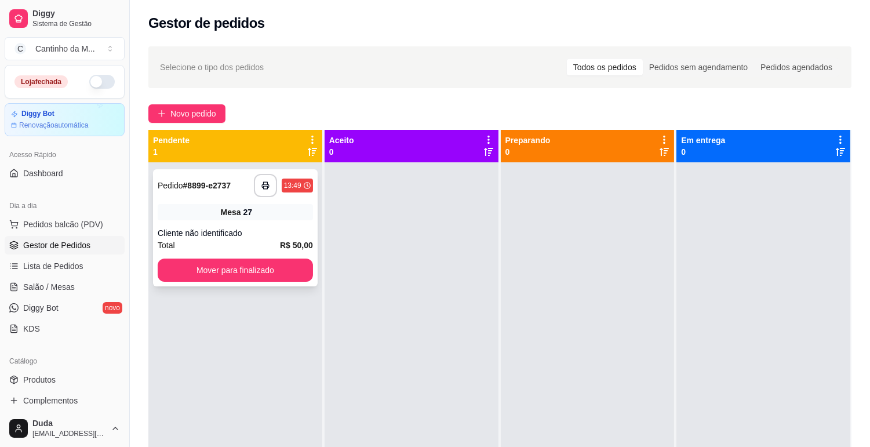
click at [211, 198] on div "**********" at bounding box center [235, 227] width 165 height 117
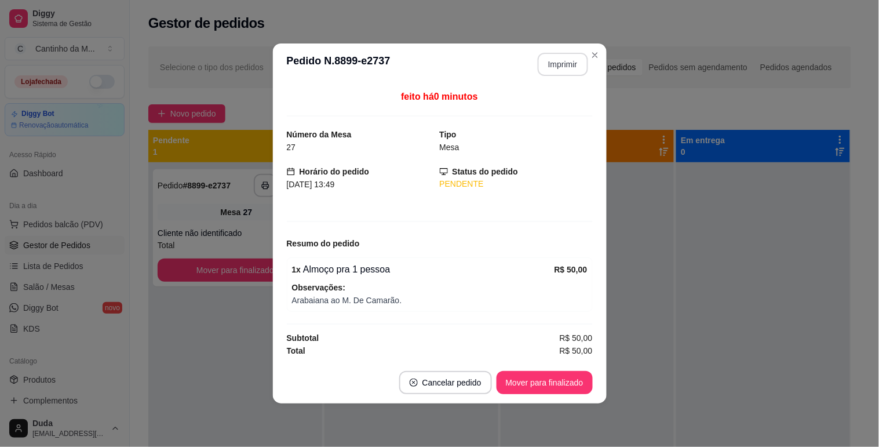
click at [566, 64] on button "Imprimir" at bounding box center [563, 64] width 50 height 23
click at [565, 377] on button "Mover para finalizado" at bounding box center [545, 382] width 96 height 23
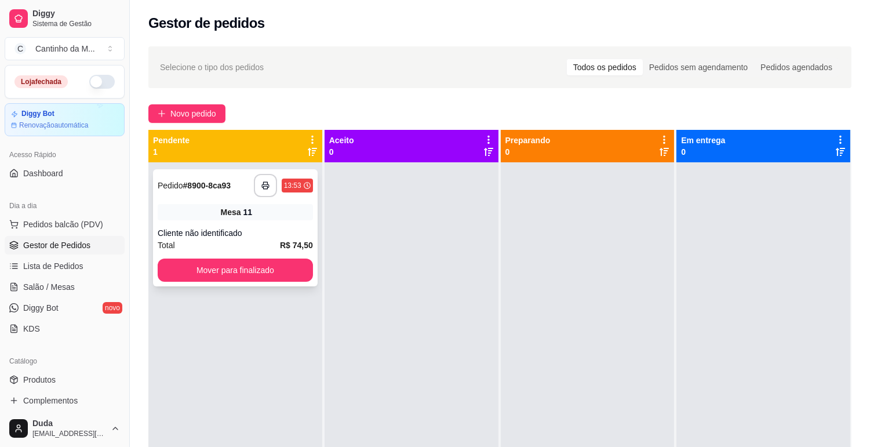
click at [248, 218] on div "Mesa 11" at bounding box center [235, 212] width 155 height 16
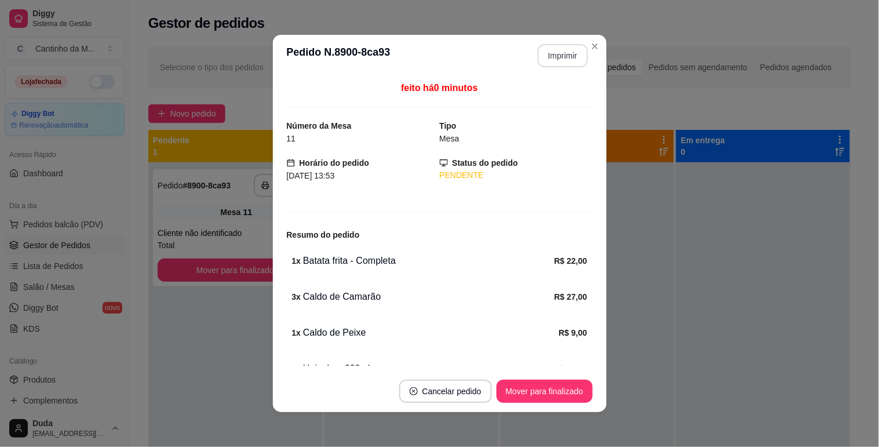
click at [553, 56] on button "Imprimir" at bounding box center [563, 55] width 50 height 23
click at [545, 392] on button "Mover para finalizado" at bounding box center [545, 391] width 96 height 23
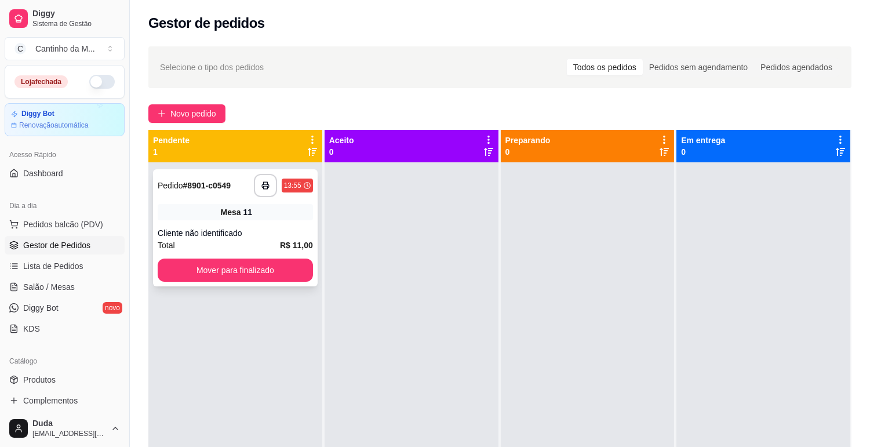
click at [267, 239] on div "Total R$ 11,00" at bounding box center [235, 245] width 155 height 13
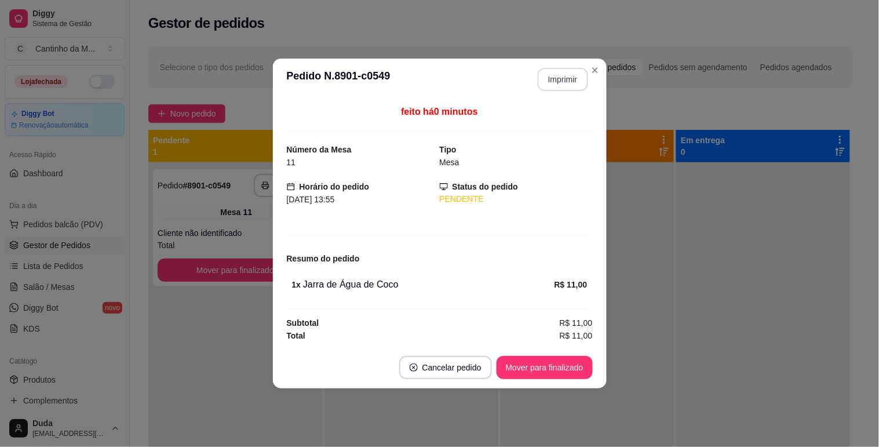
click at [557, 90] on button "Imprimir" at bounding box center [563, 79] width 50 height 23
click at [552, 366] on button "Mover para finalizado" at bounding box center [544, 367] width 93 height 23
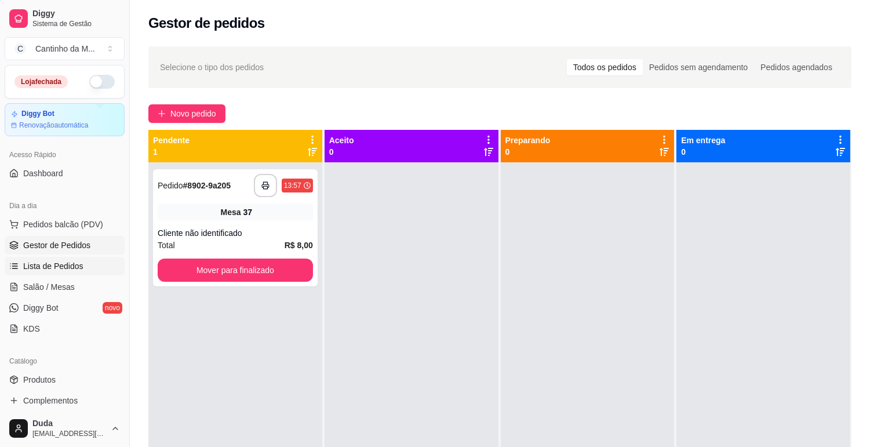
click at [49, 262] on span "Lista de Pedidos" at bounding box center [53, 266] width 60 height 12
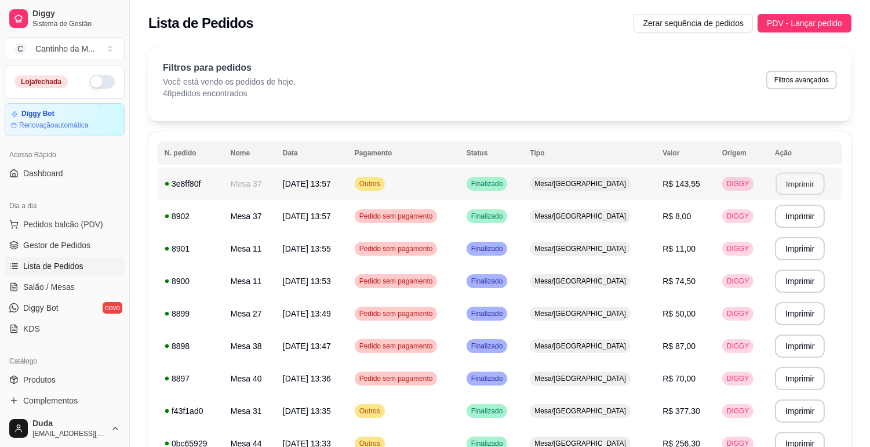
click at [802, 183] on button "Imprimir" at bounding box center [799, 184] width 49 height 23
click at [80, 247] on span "Gestor de Pedidos" at bounding box center [56, 245] width 67 height 12
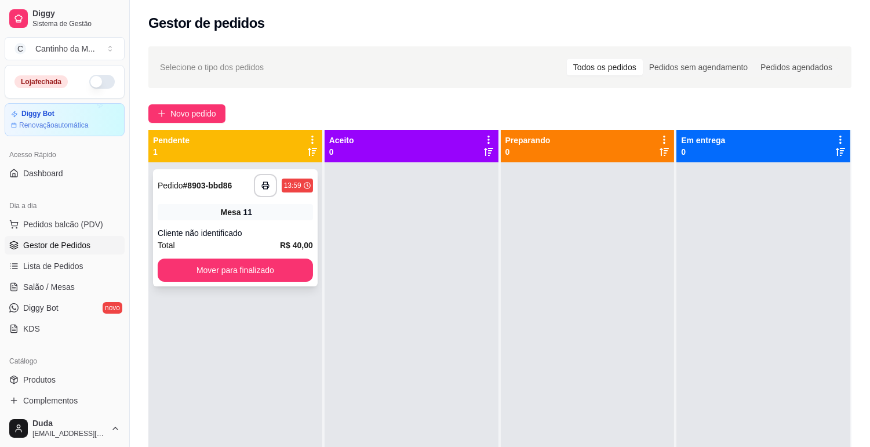
click at [236, 221] on div "**********" at bounding box center [235, 227] width 165 height 117
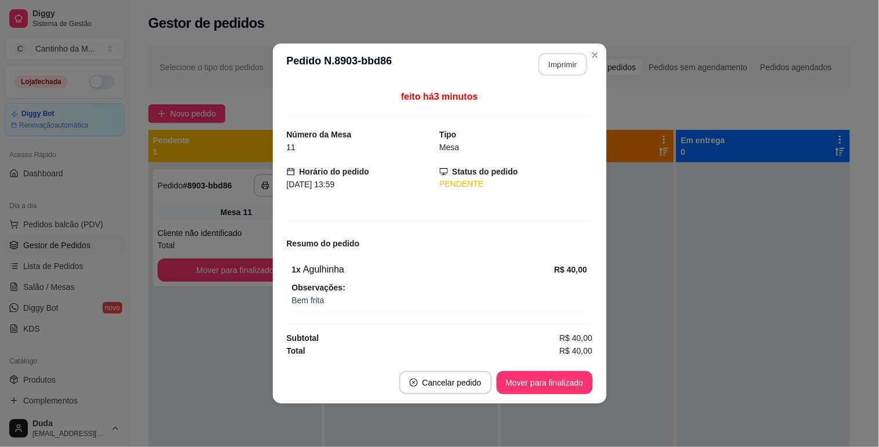
click at [581, 64] on button "Imprimir" at bounding box center [562, 64] width 49 height 23
click at [567, 379] on button "Mover para finalizado" at bounding box center [545, 382] width 96 height 23
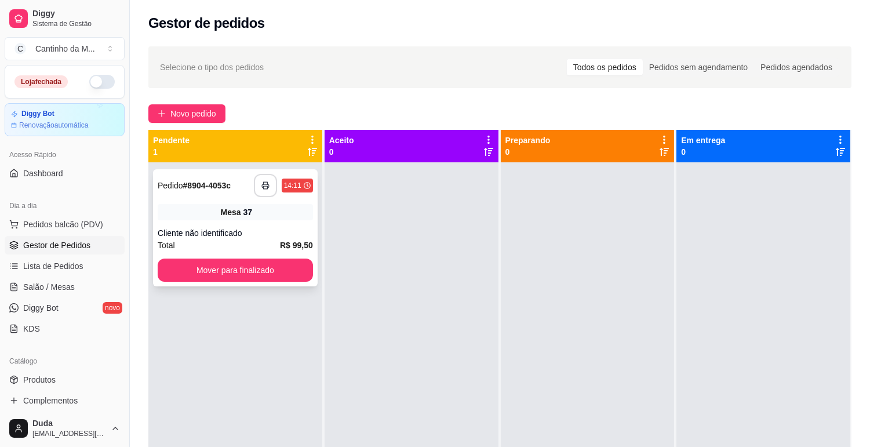
click at [277, 205] on div "Mesa 37" at bounding box center [235, 212] width 155 height 16
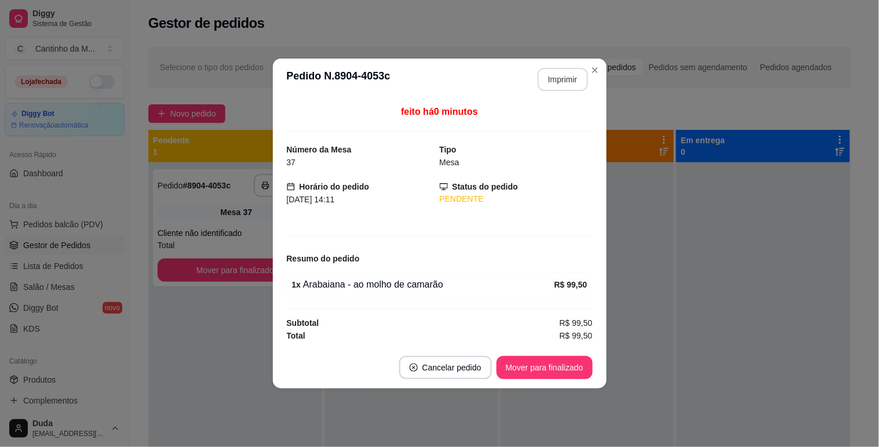
click at [548, 85] on button "Imprimir" at bounding box center [563, 79] width 50 height 23
click at [564, 362] on button "Mover para finalizado" at bounding box center [545, 367] width 96 height 23
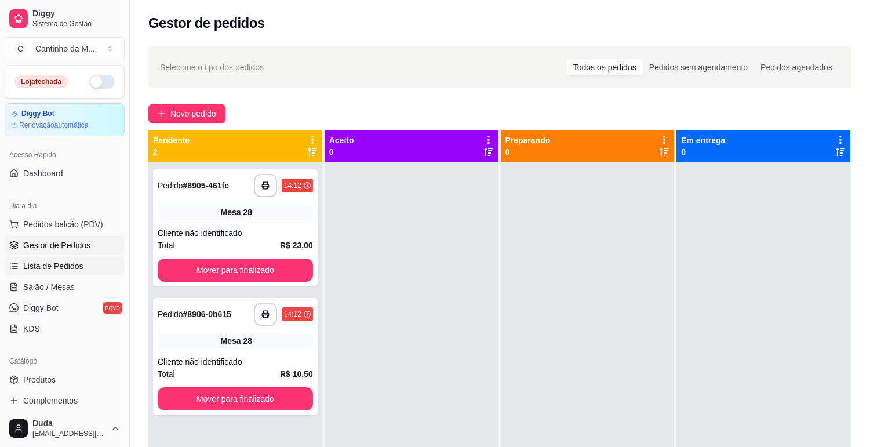
click at [57, 265] on span "Lista de Pedidos" at bounding box center [53, 266] width 60 height 12
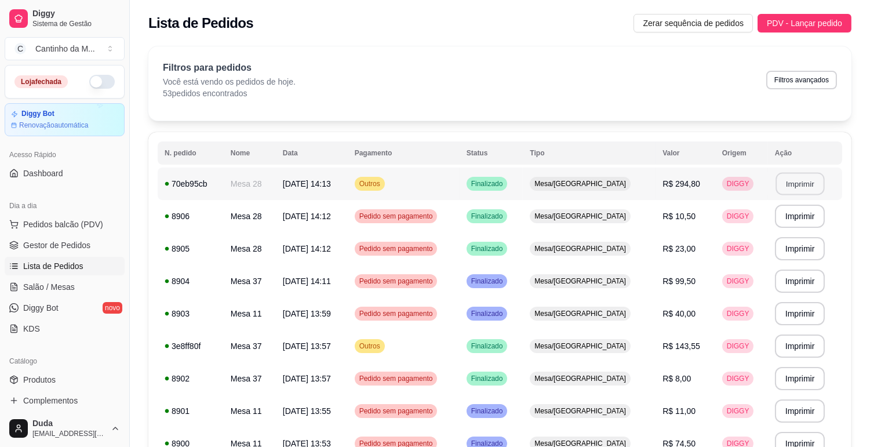
click at [798, 181] on button "Imprimir" at bounding box center [799, 184] width 49 height 23
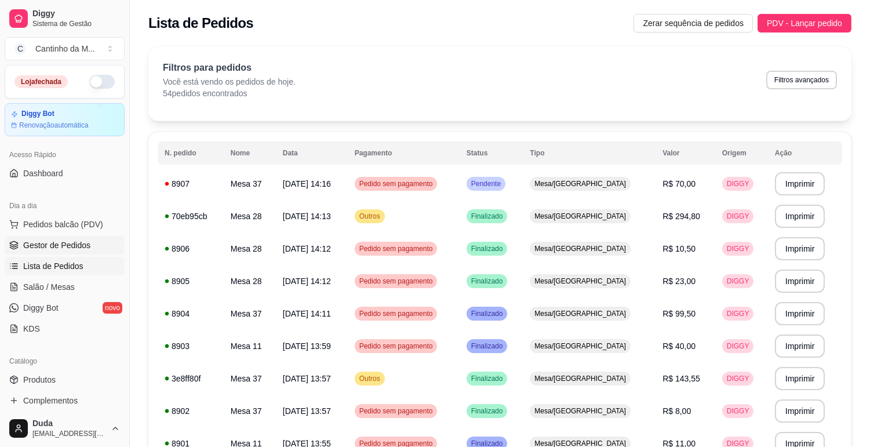
click at [45, 245] on span "Gestor de Pedidos" at bounding box center [56, 245] width 67 height 12
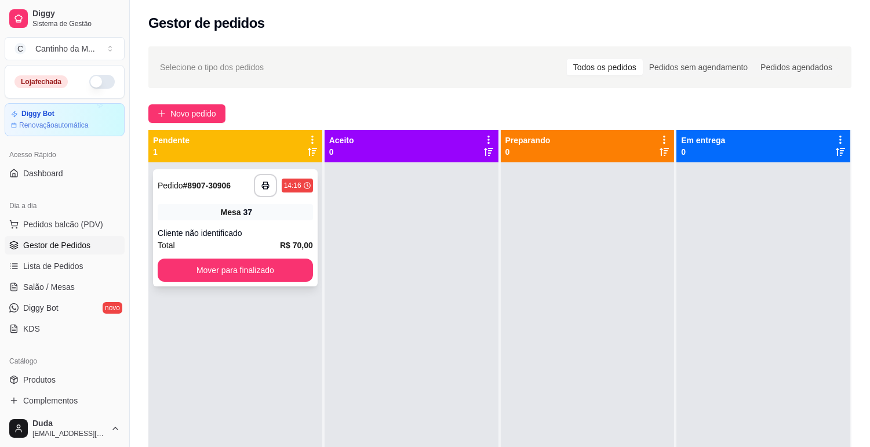
click at [229, 223] on div "**********" at bounding box center [235, 227] width 165 height 117
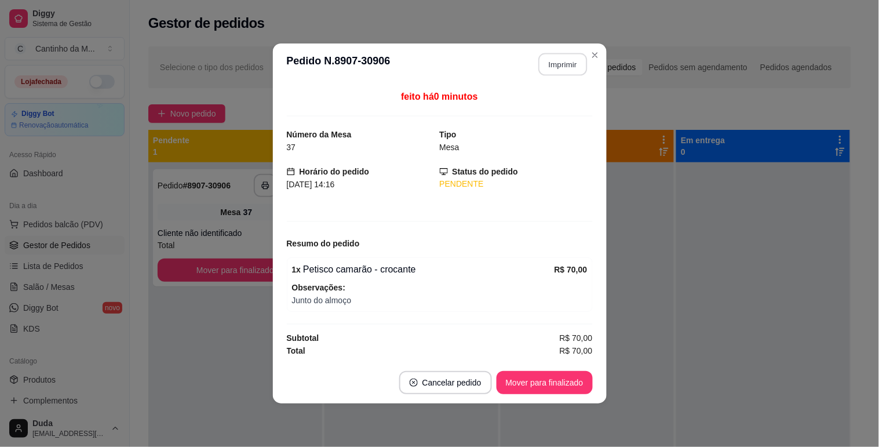
click at [561, 68] on button "Imprimir" at bounding box center [562, 64] width 49 height 23
click at [552, 378] on button "Mover para finalizado" at bounding box center [544, 382] width 93 height 23
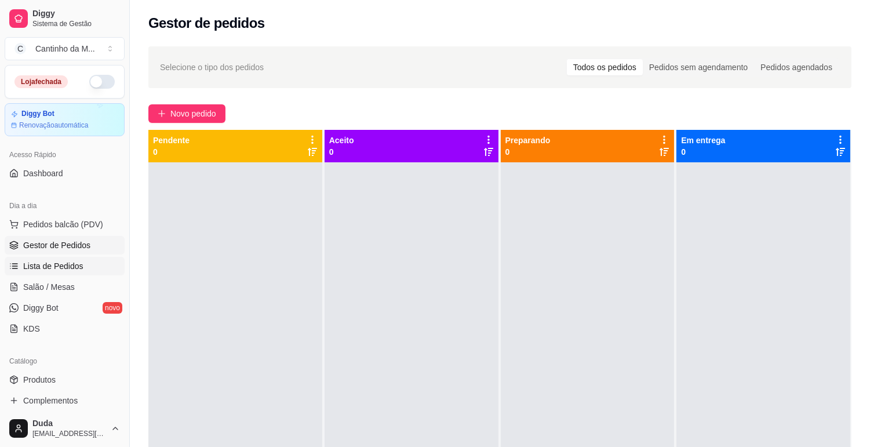
click at [72, 267] on span "Lista de Pedidos" at bounding box center [53, 266] width 60 height 12
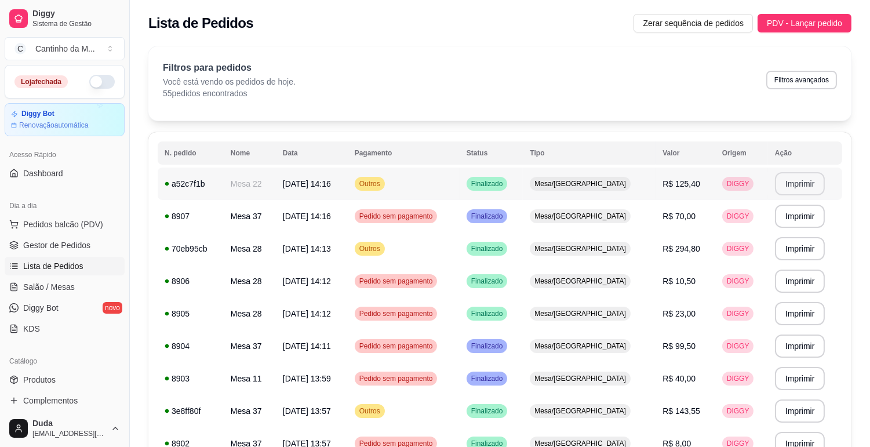
click at [796, 182] on button "Imprimir" at bounding box center [800, 183] width 50 height 23
click at [72, 252] on link "Gestor de Pedidos" at bounding box center [65, 245] width 120 height 19
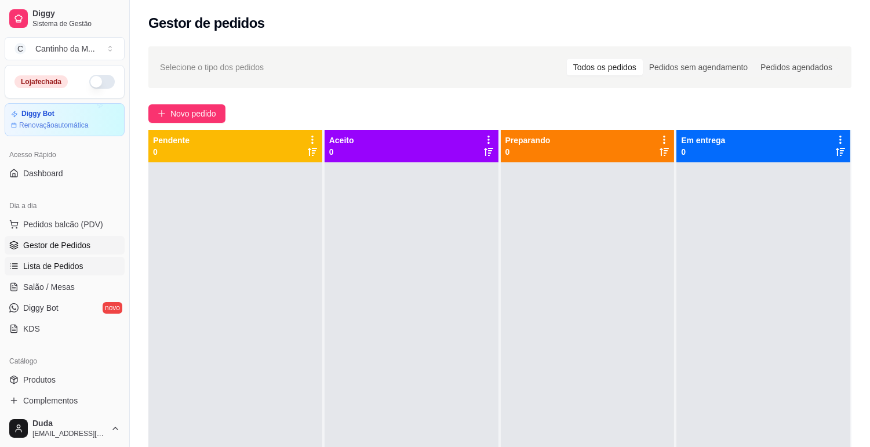
click at [66, 265] on span "Lista de Pedidos" at bounding box center [53, 266] width 60 height 12
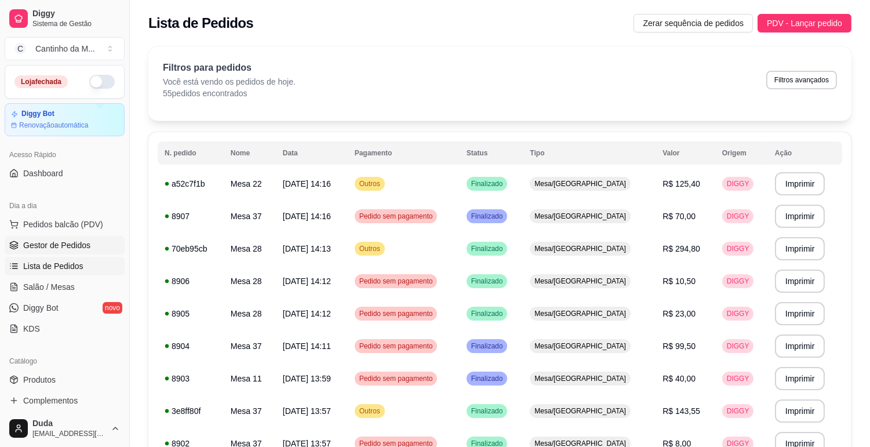
click at [65, 250] on span "Gestor de Pedidos" at bounding box center [56, 245] width 67 height 12
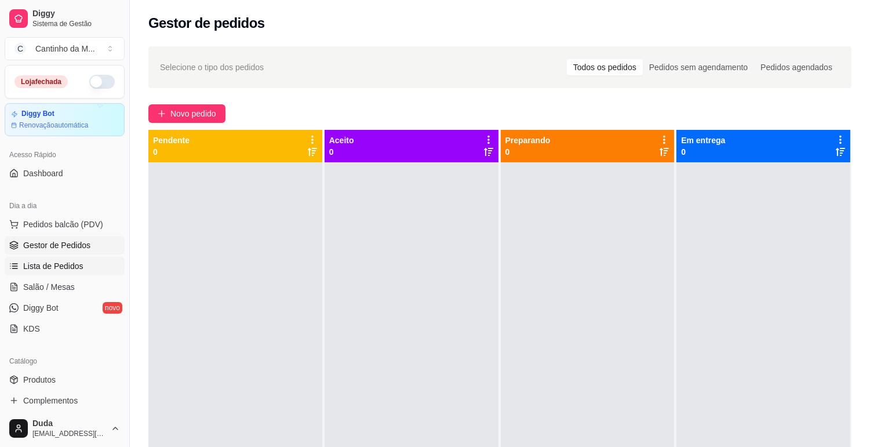
click at [51, 262] on span "Lista de Pedidos" at bounding box center [53, 266] width 60 height 12
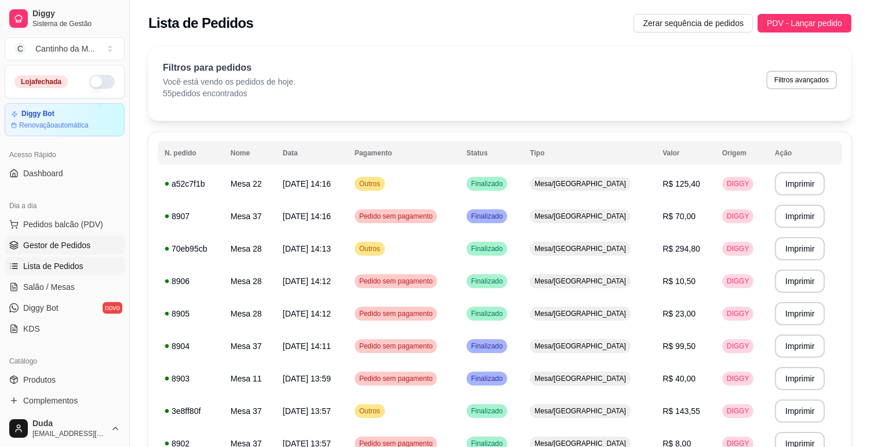
click at [56, 245] on span "Gestor de Pedidos" at bounding box center [56, 245] width 67 height 12
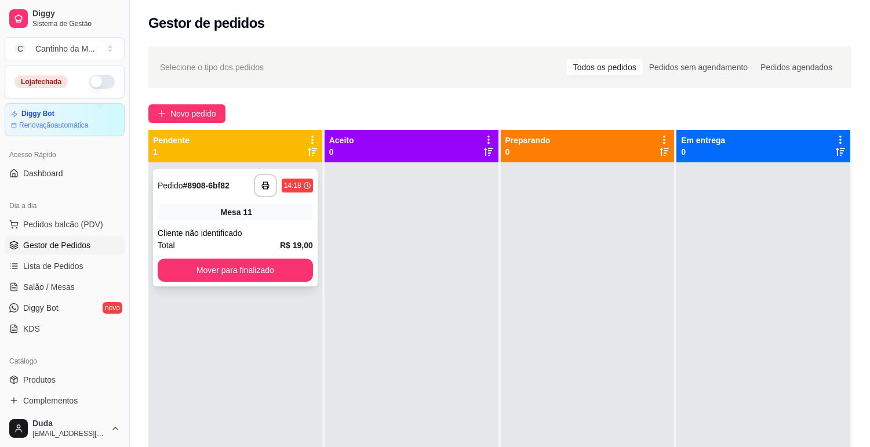
click at [250, 218] on div "Mesa 11" at bounding box center [235, 212] width 155 height 16
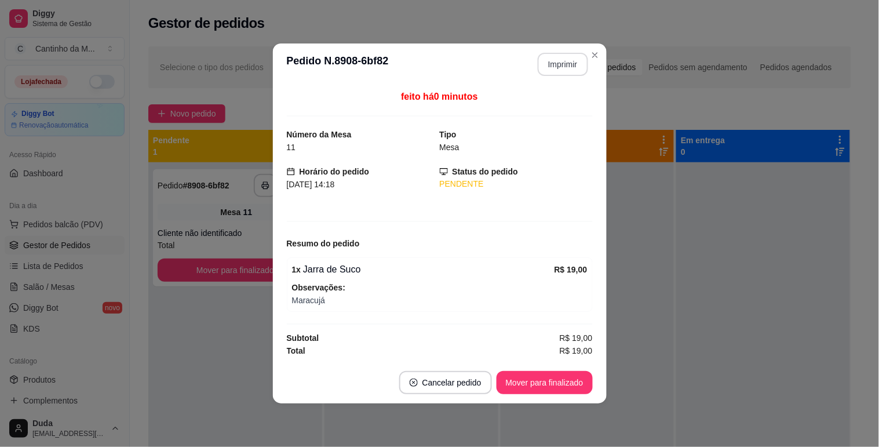
click at [574, 65] on button "Imprimir" at bounding box center [563, 64] width 50 height 23
click at [571, 385] on button "Mover para finalizado" at bounding box center [544, 382] width 93 height 23
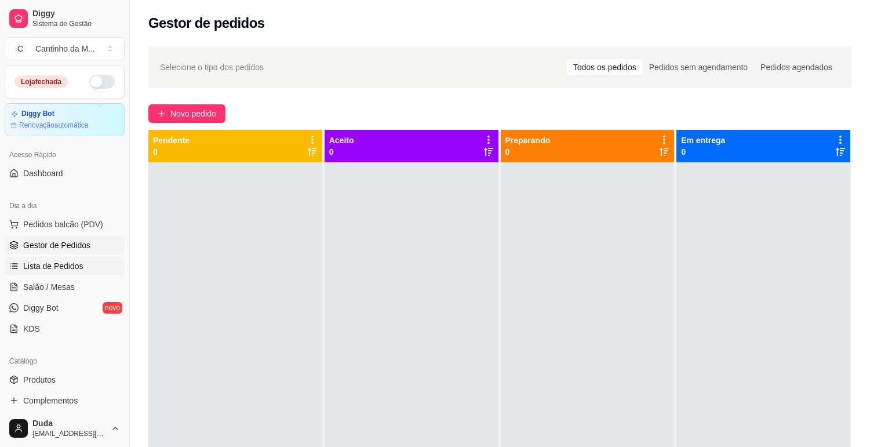
click at [81, 265] on link "Lista de Pedidos" at bounding box center [65, 266] width 120 height 19
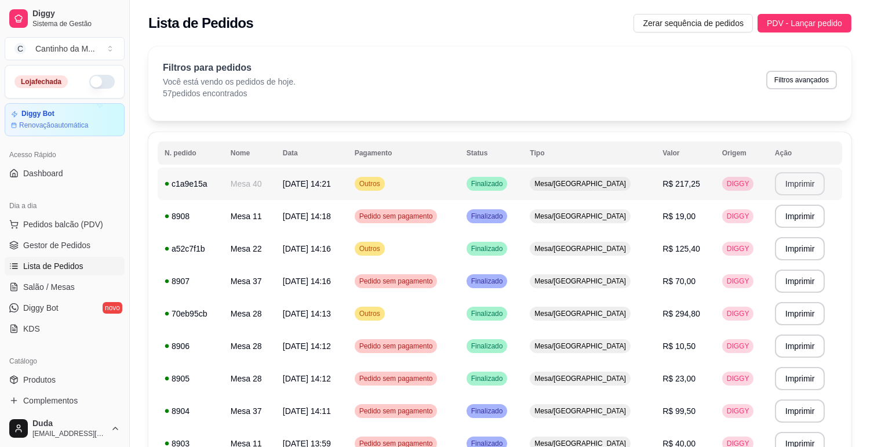
click at [796, 183] on button "Imprimir" at bounding box center [800, 183] width 50 height 23
